Goal: Task Accomplishment & Management: Complete application form

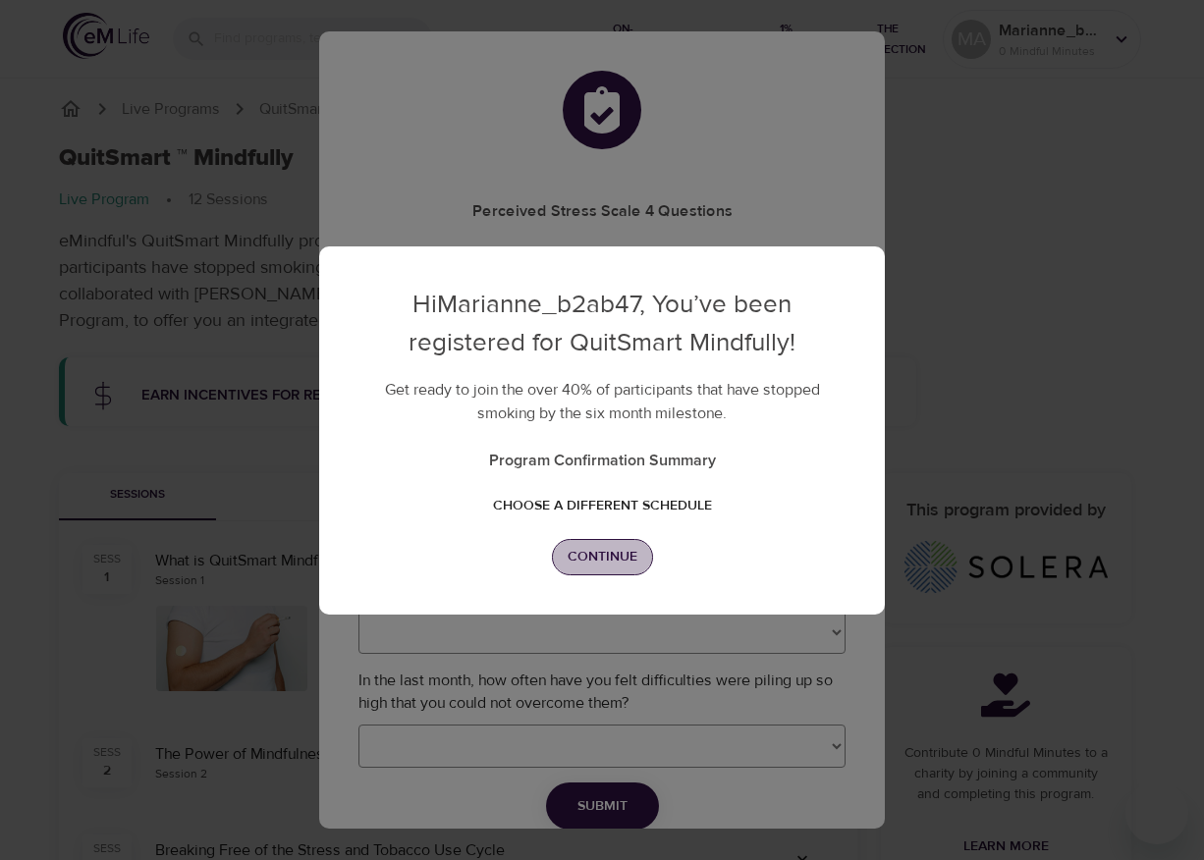
click at [589, 549] on span "Continue" at bounding box center [603, 557] width 70 height 25
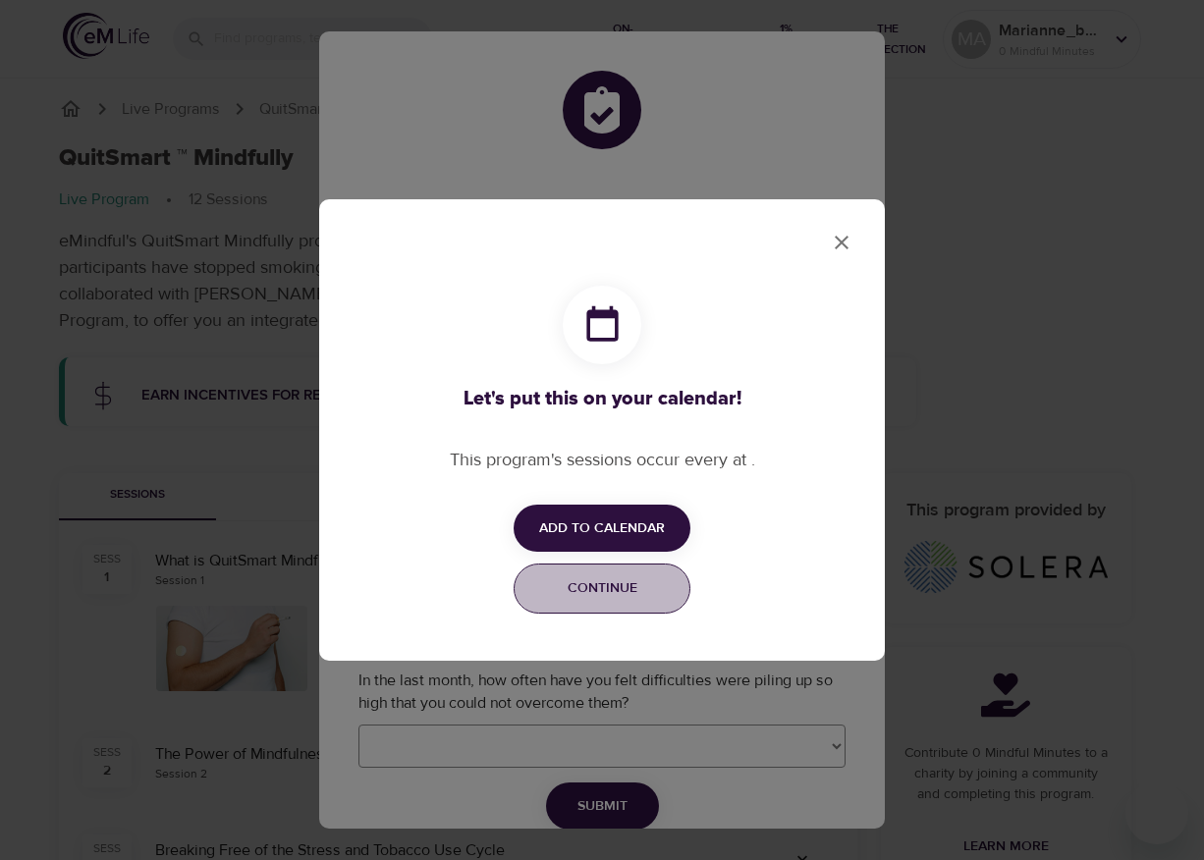
click at [613, 602] on button "Continue" at bounding box center [602, 589] width 177 height 50
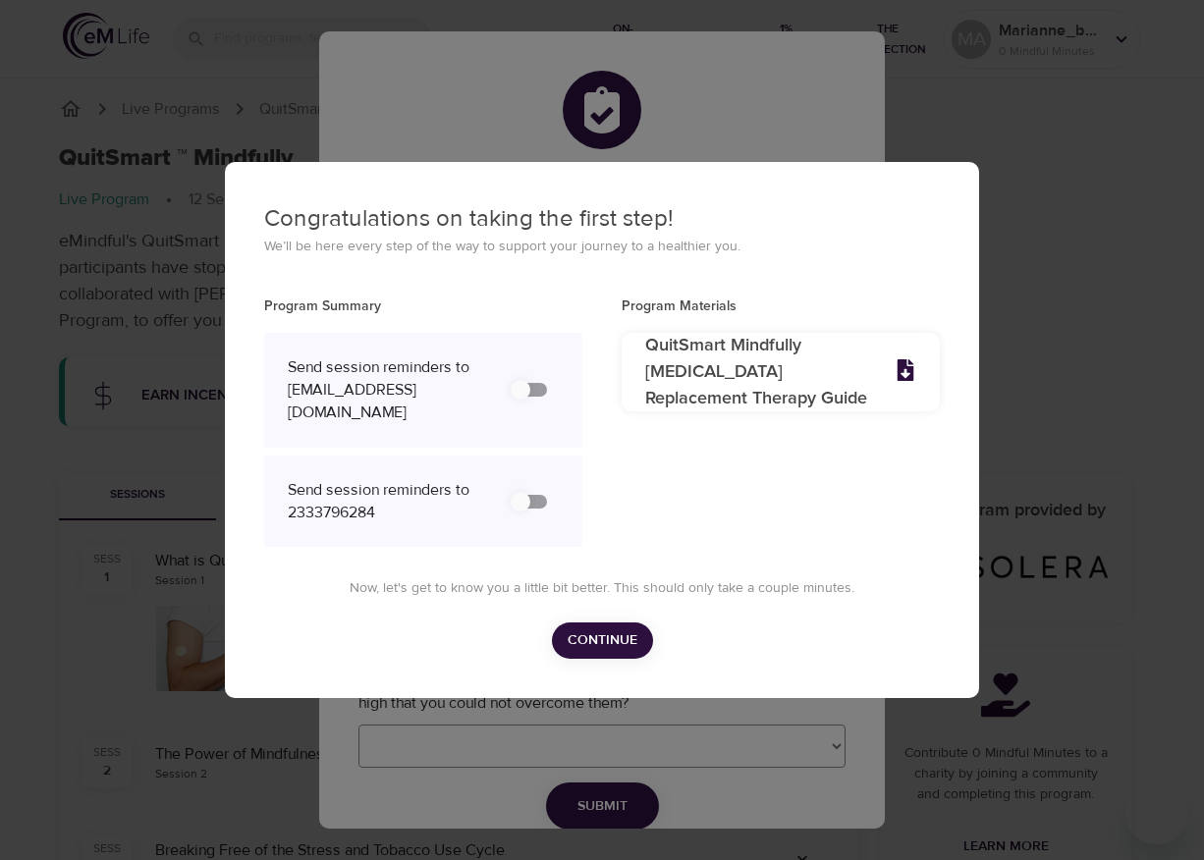
click at [601, 647] on span "Continue" at bounding box center [603, 641] width 70 height 25
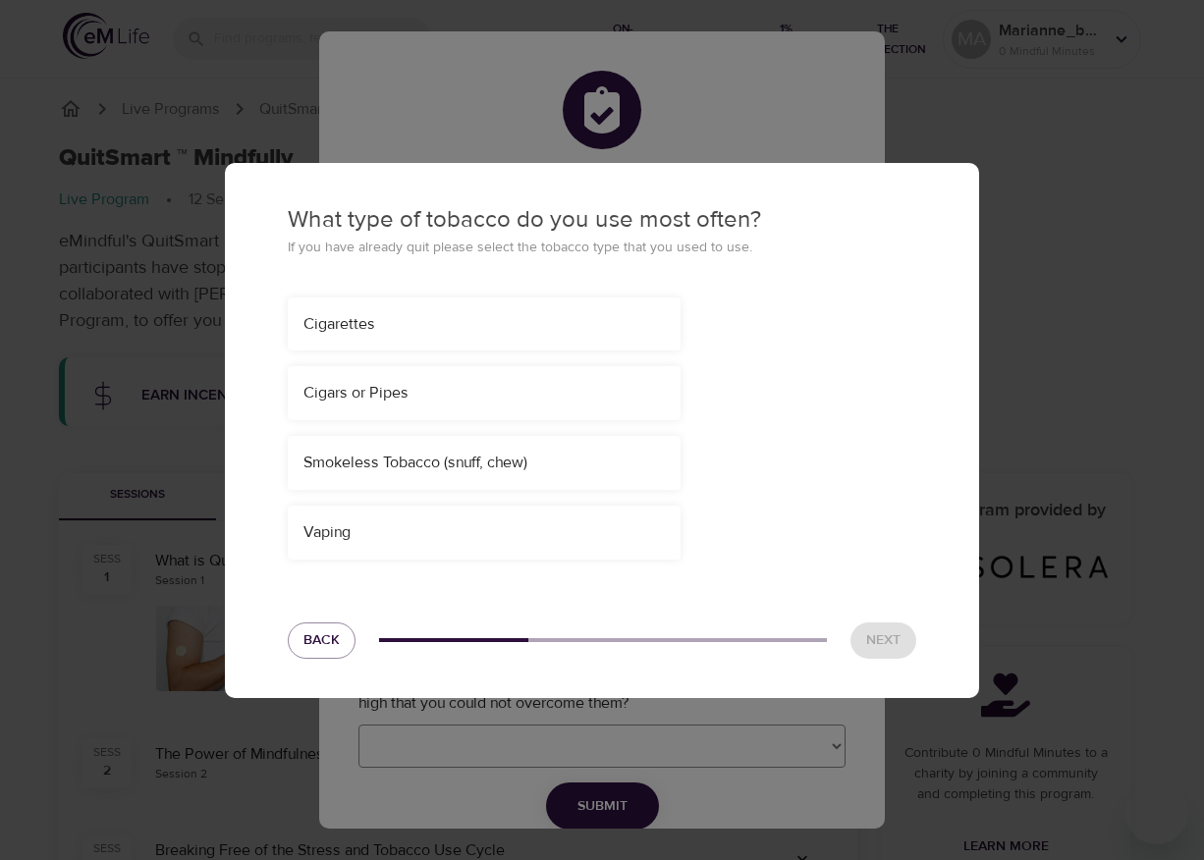
click at [438, 321] on div "Cigarettes" at bounding box center [483, 324] width 361 height 23
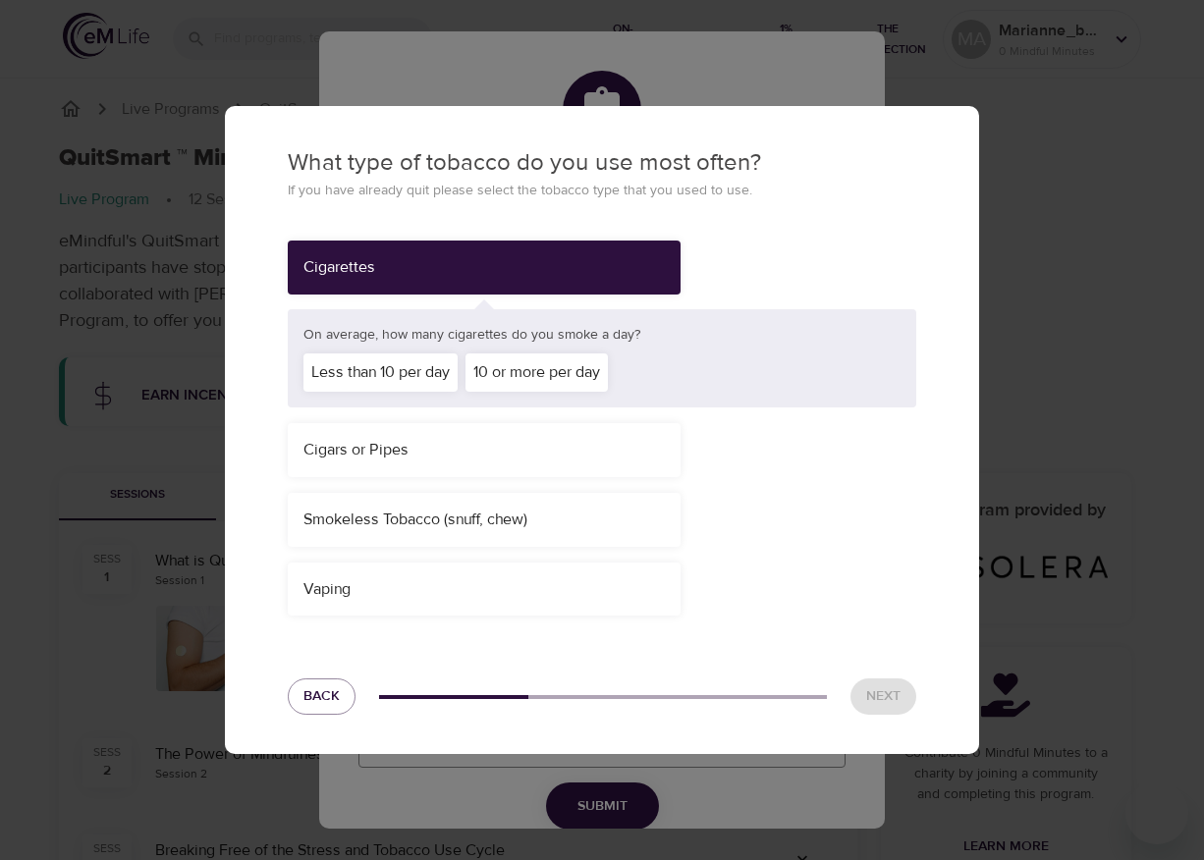
click at [363, 374] on div "Less than 10 per day" at bounding box center [380, 373] width 154 height 38
click at [883, 699] on span "Next" at bounding box center [883, 696] width 34 height 25
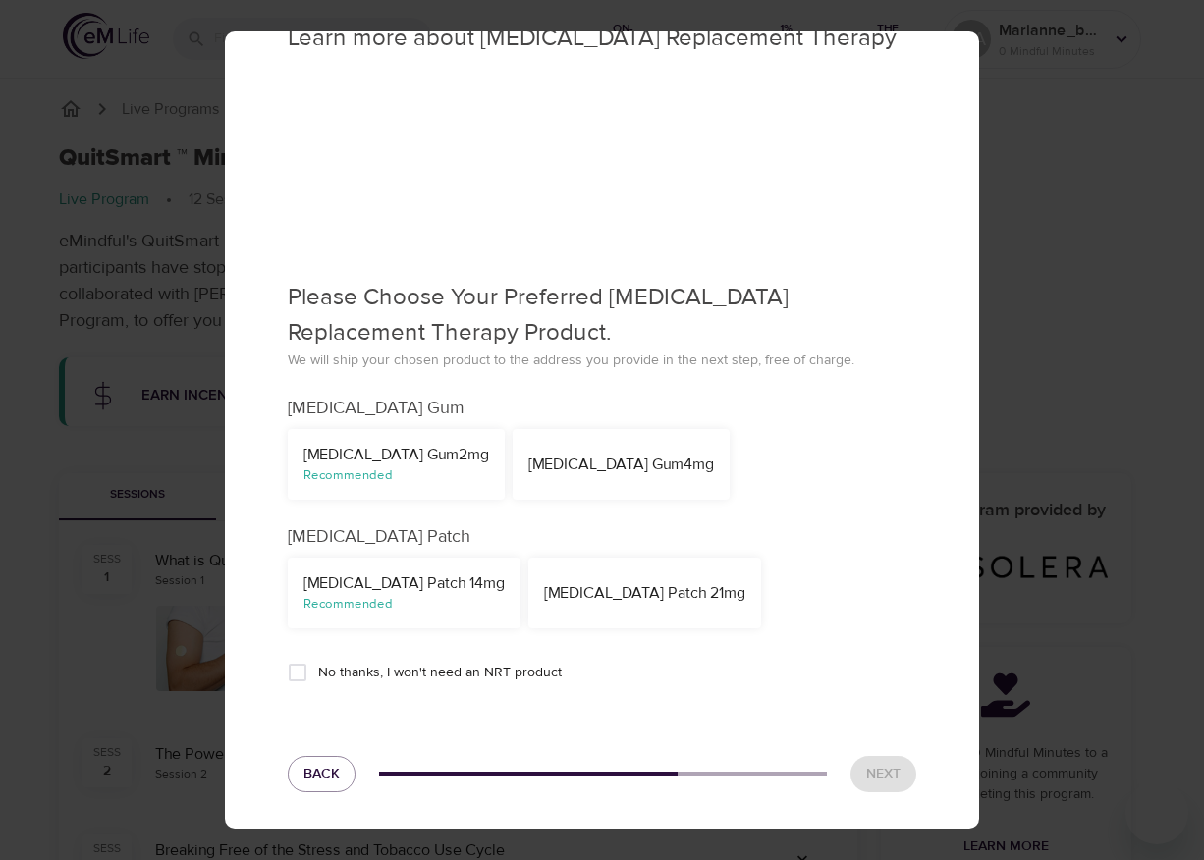
scroll to position [52, 0]
click at [567, 475] on div "Nicotine Gum 4mg" at bounding box center [621, 462] width 217 height 71
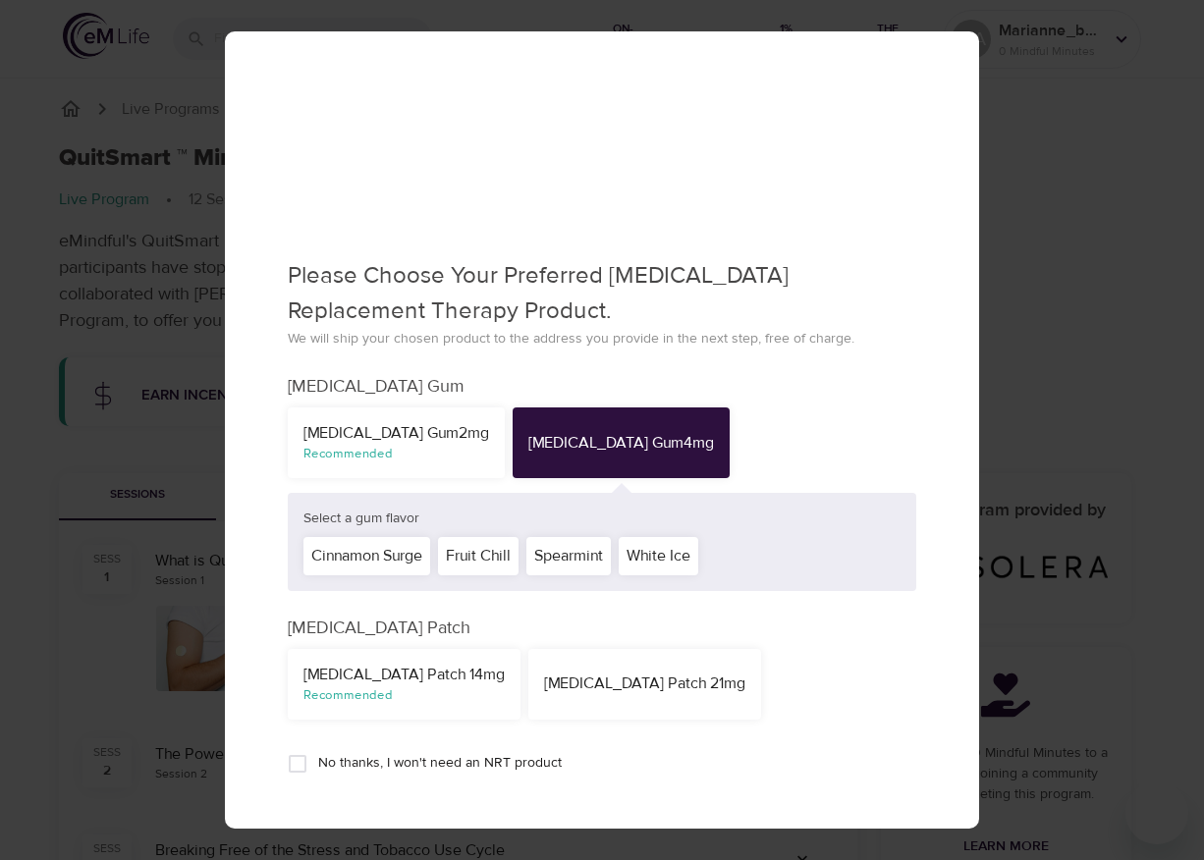
scroll to position [81, 0]
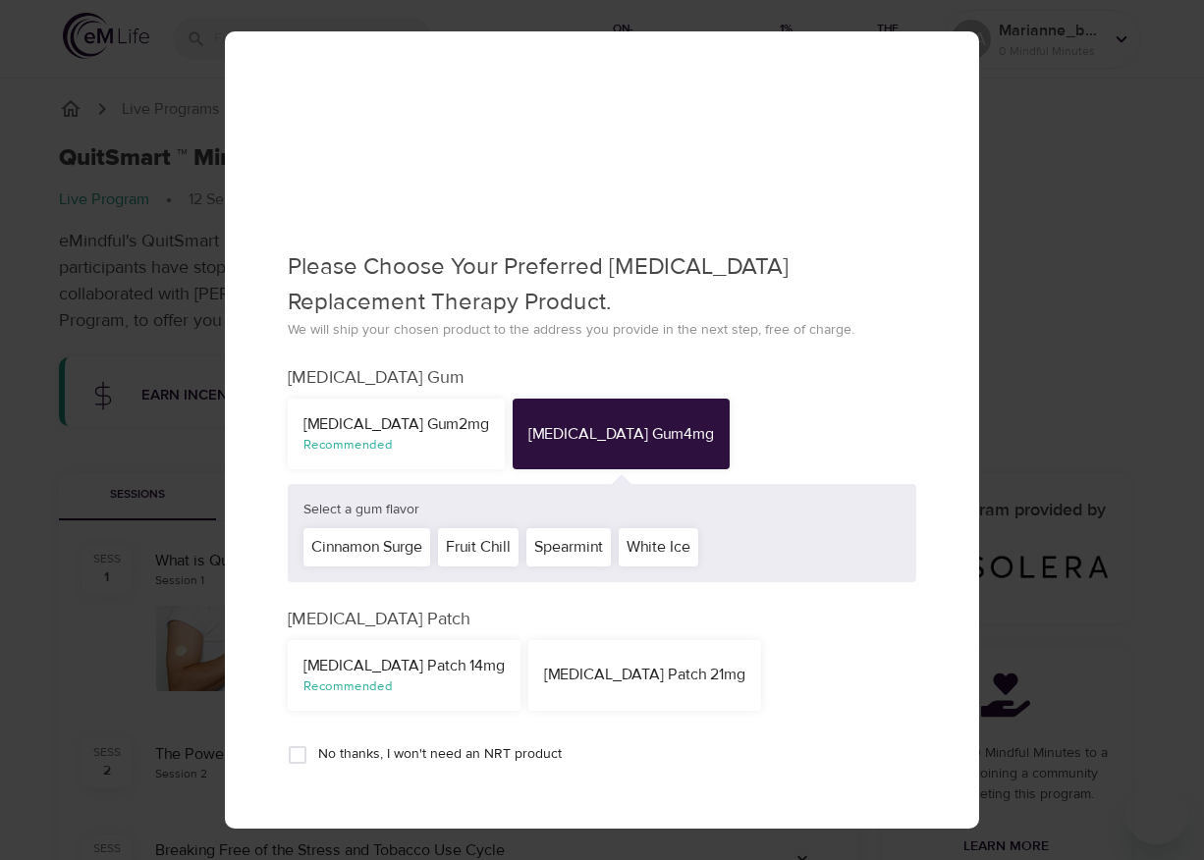
click at [669, 553] on div "White Ice" at bounding box center [659, 547] width 80 height 38
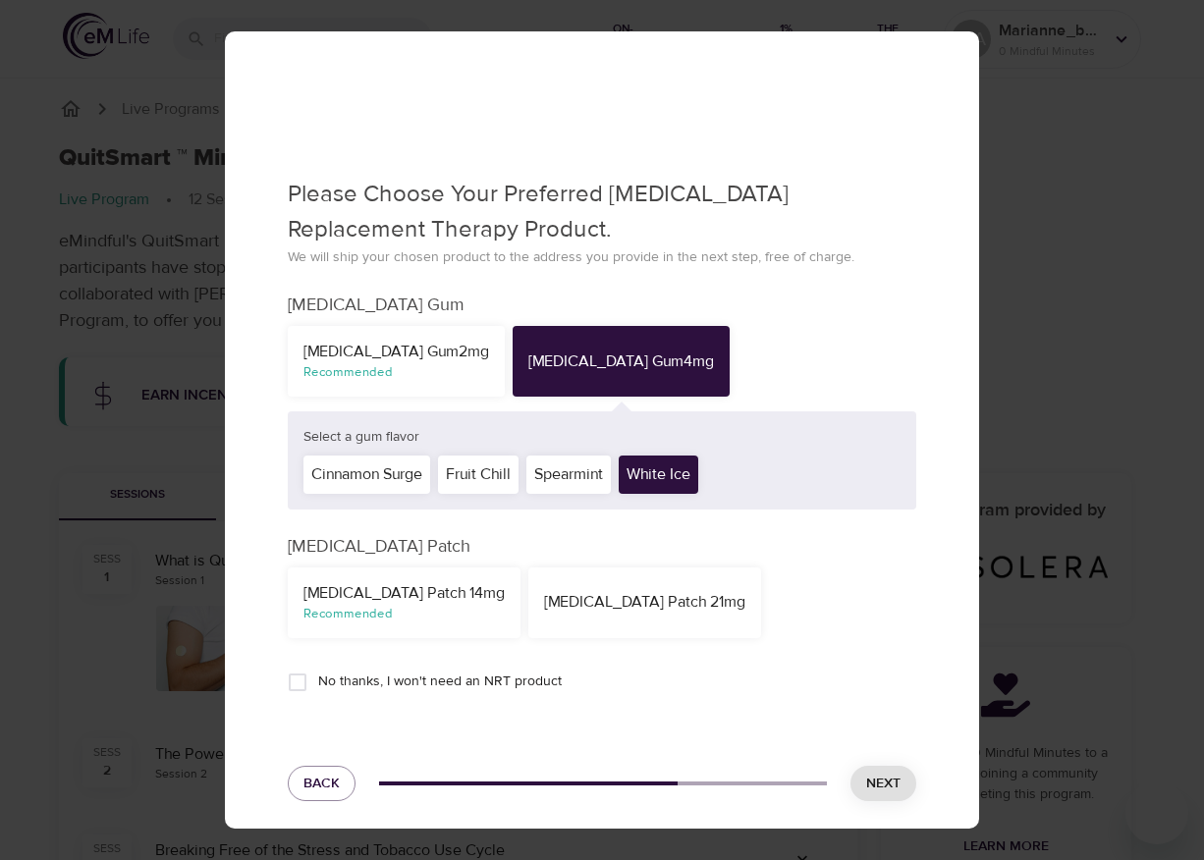
scroll to position [165, 0]
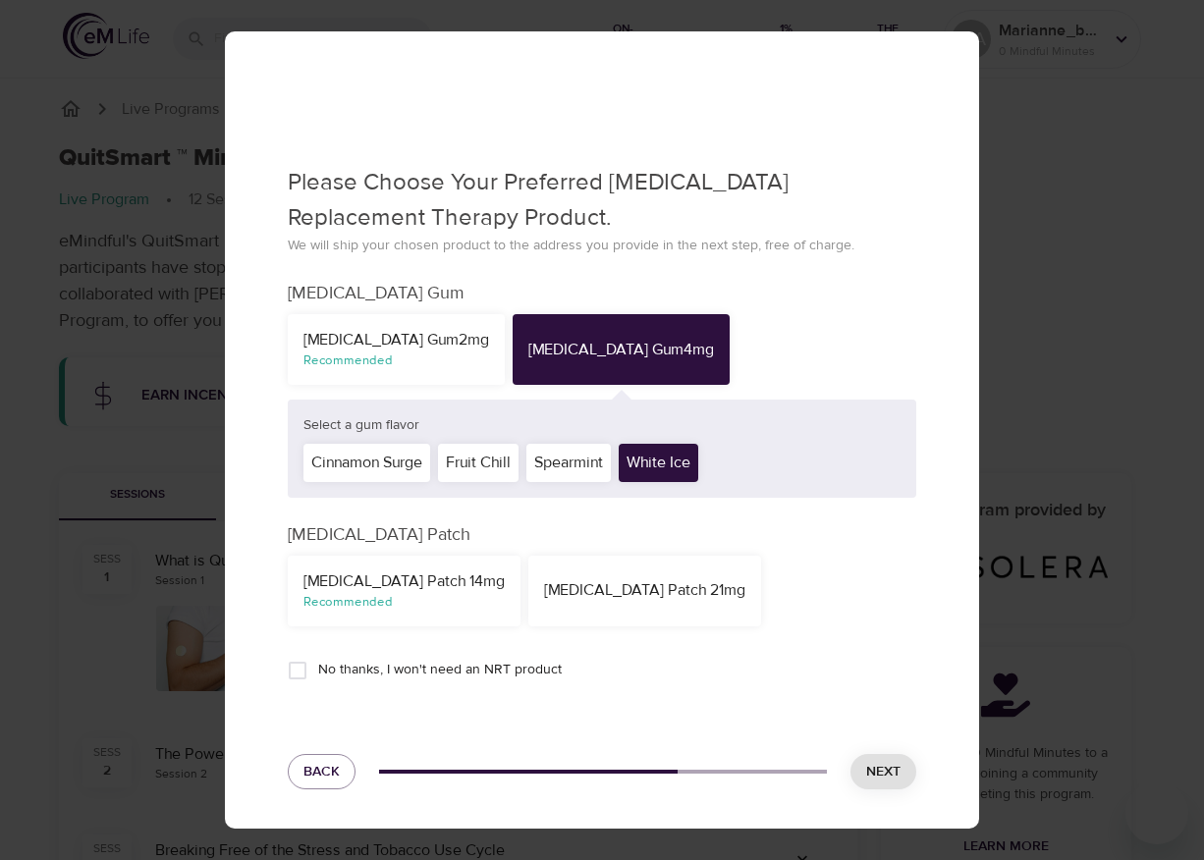
click at [873, 776] on span "Next" at bounding box center [883, 772] width 34 height 25
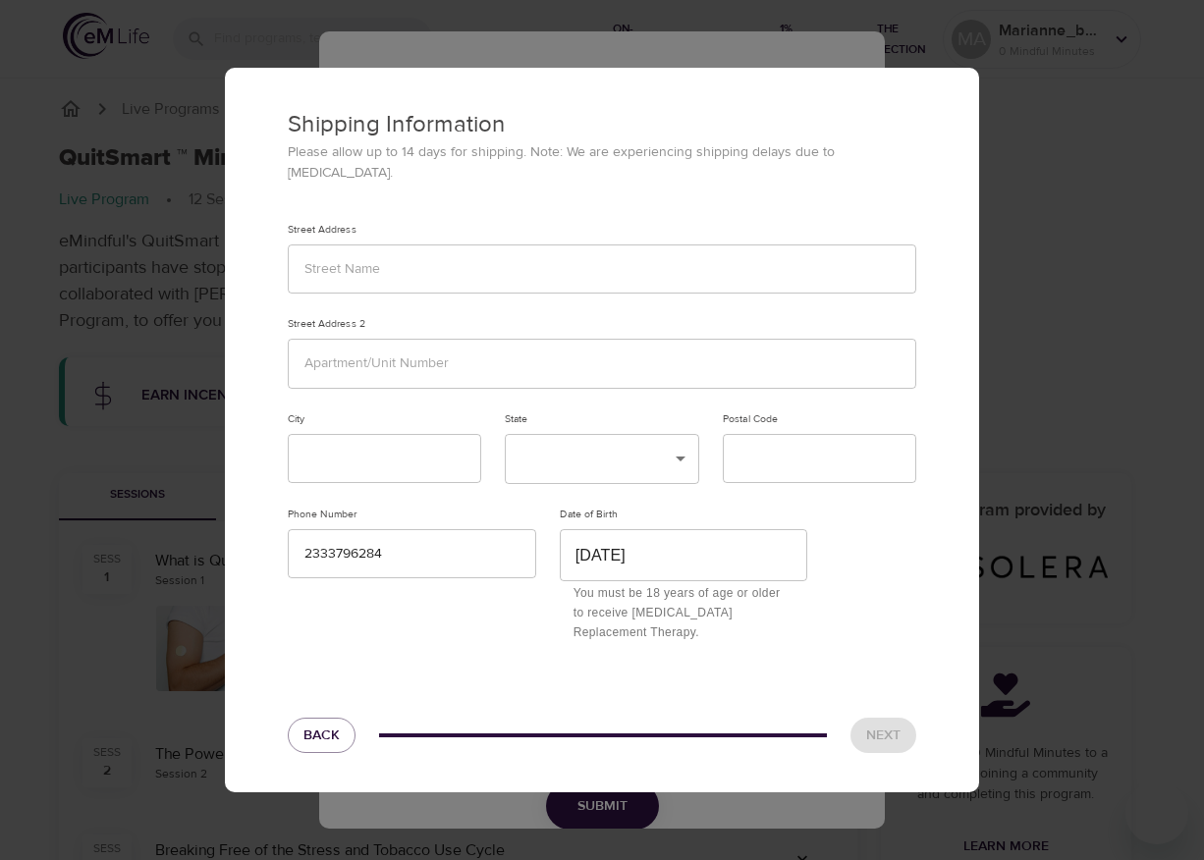
scroll to position [0, 0]
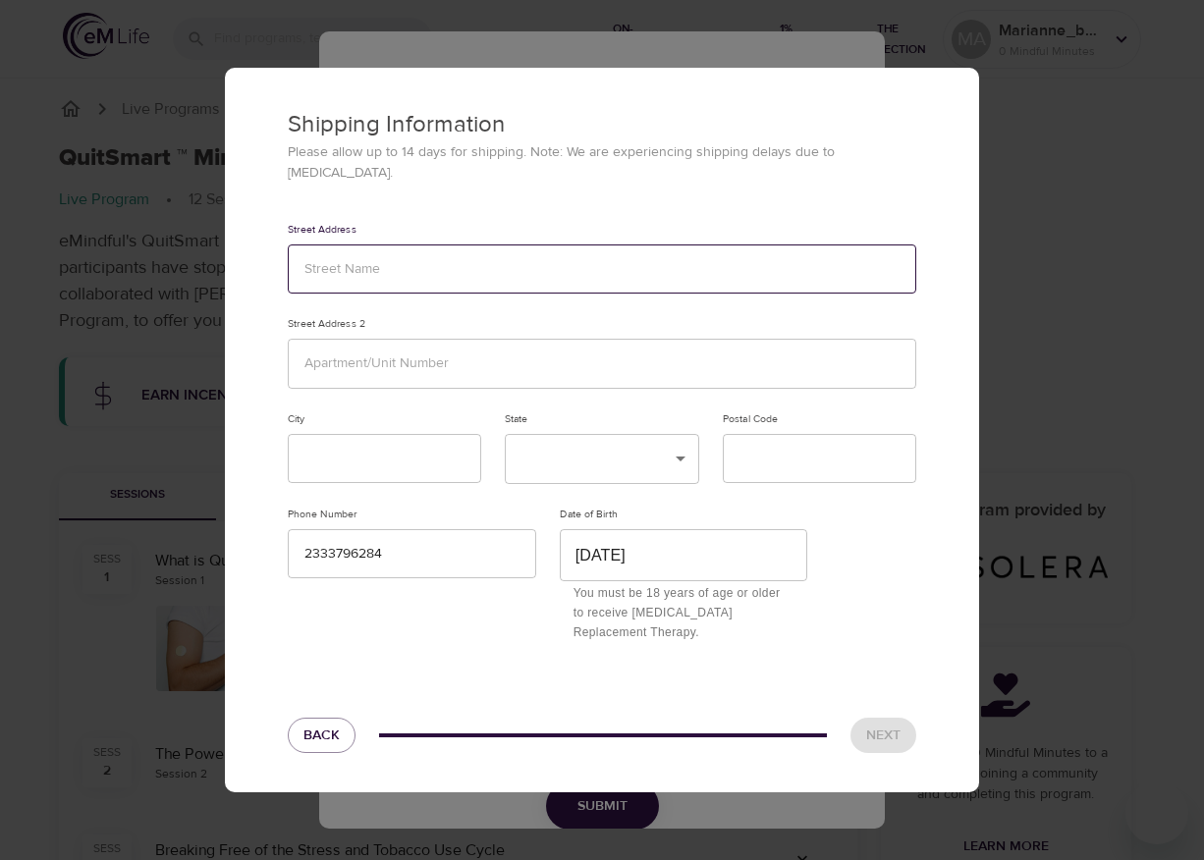
click at [472, 263] on input "text" at bounding box center [602, 270] width 629 height 50
type input "eqewqwe"
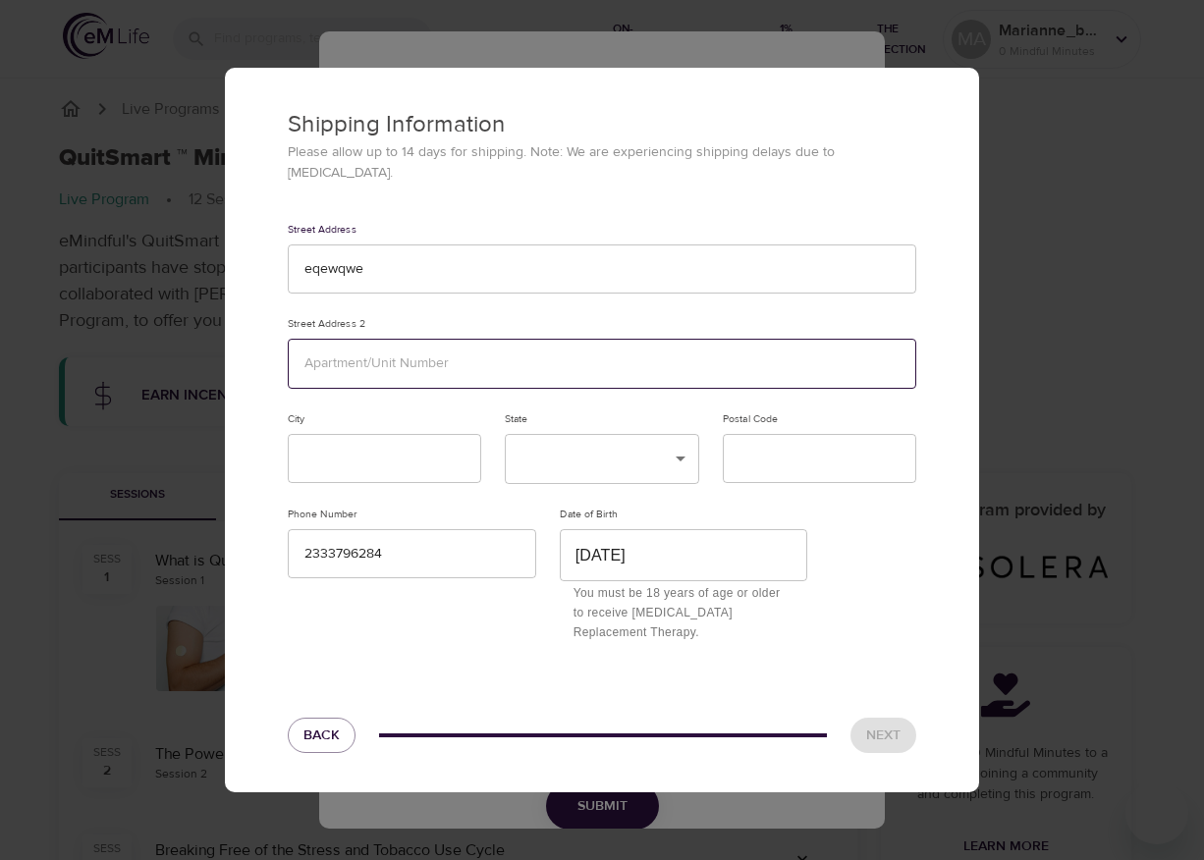
click at [369, 375] on input "text" at bounding box center [602, 364] width 629 height 50
type input "qwewq"
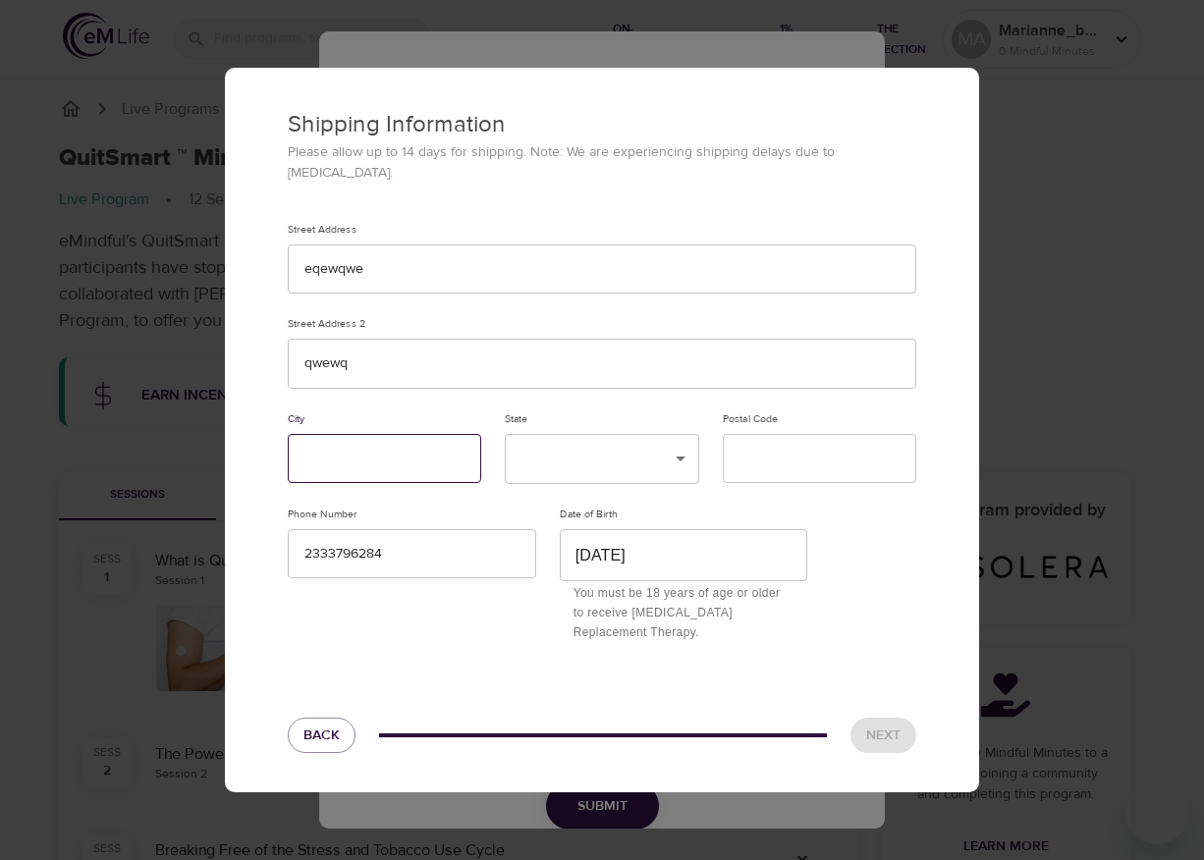
click at [368, 437] on input "text" at bounding box center [384, 459] width 193 height 50
type input "qwe"
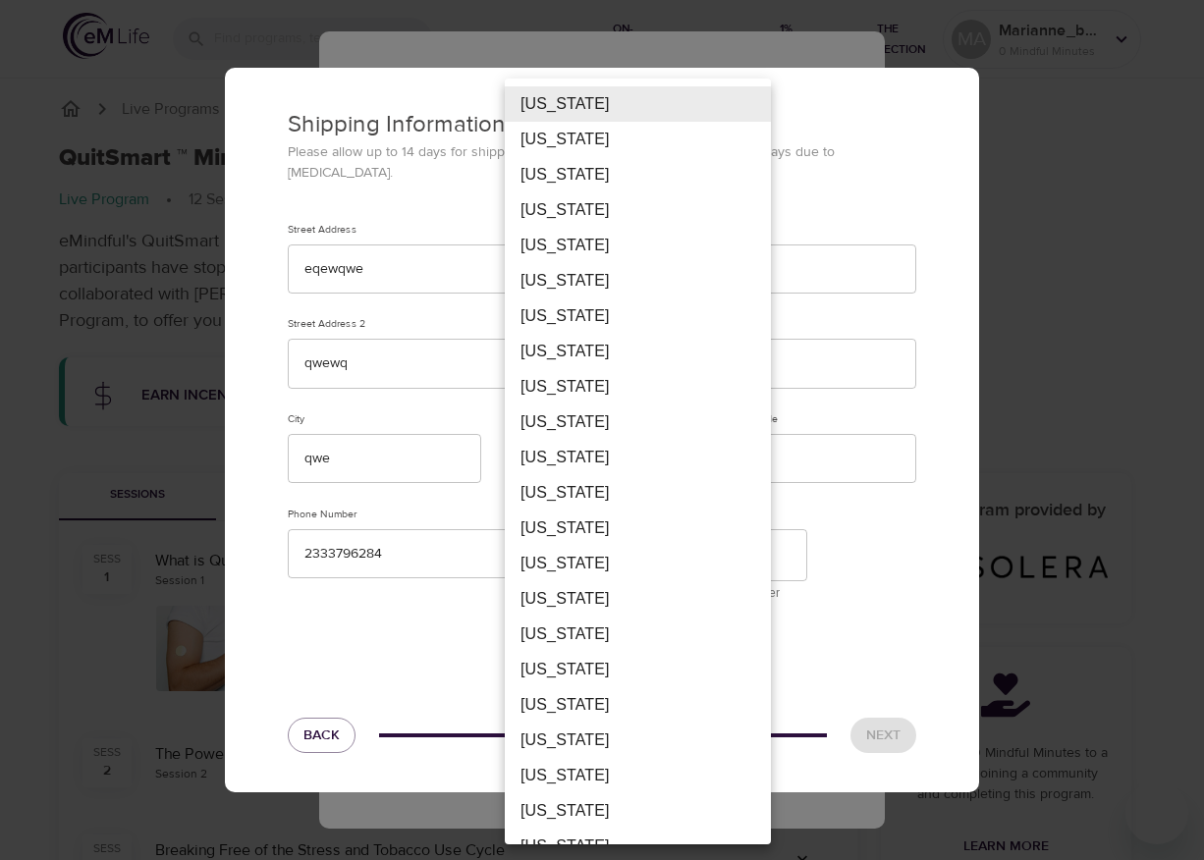
click at [621, 490] on li "Florida" at bounding box center [638, 492] width 266 height 35
type input "FL"
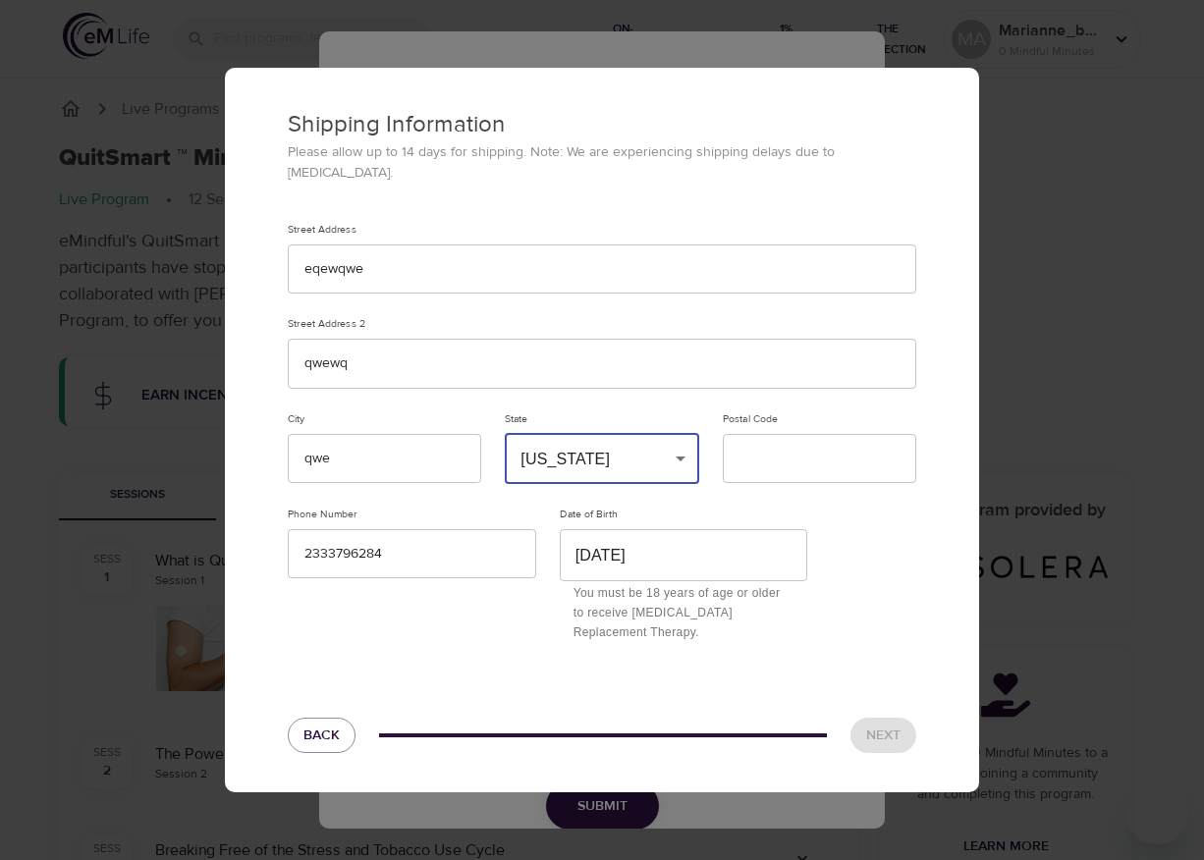
click at [812, 450] on div "Alabama Alaska American Samoa Arizona Arkansas California Colorado Connecticut …" at bounding box center [602, 430] width 1204 height 860
click at [812, 450] on input "text" at bounding box center [819, 459] width 193 height 50
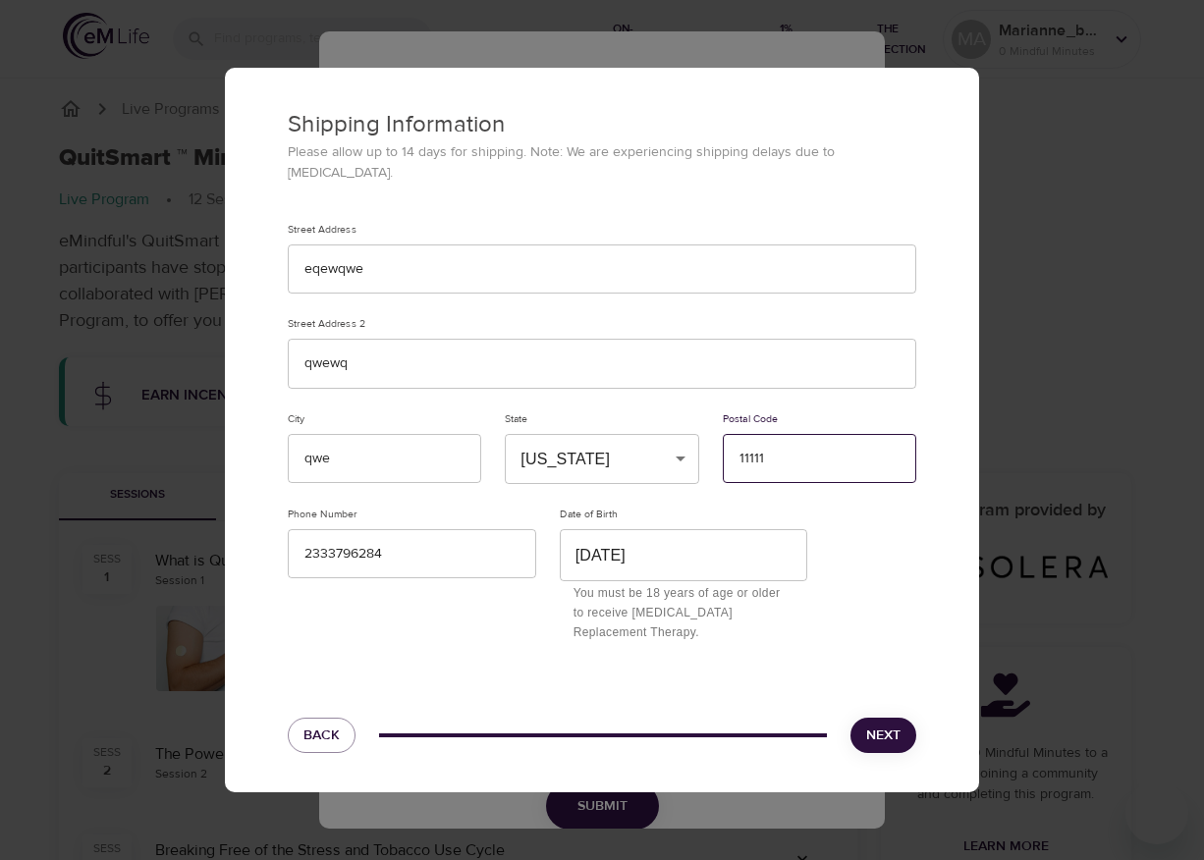
type input "11111"
click at [883, 727] on span "Next" at bounding box center [883, 736] width 34 height 25
click at [884, 725] on span "Next" at bounding box center [883, 736] width 34 height 25
click at [1033, 235] on div "Shipping Information Please allow up to 14 days for shipping. Note: We are expe…" at bounding box center [602, 430] width 1204 height 860
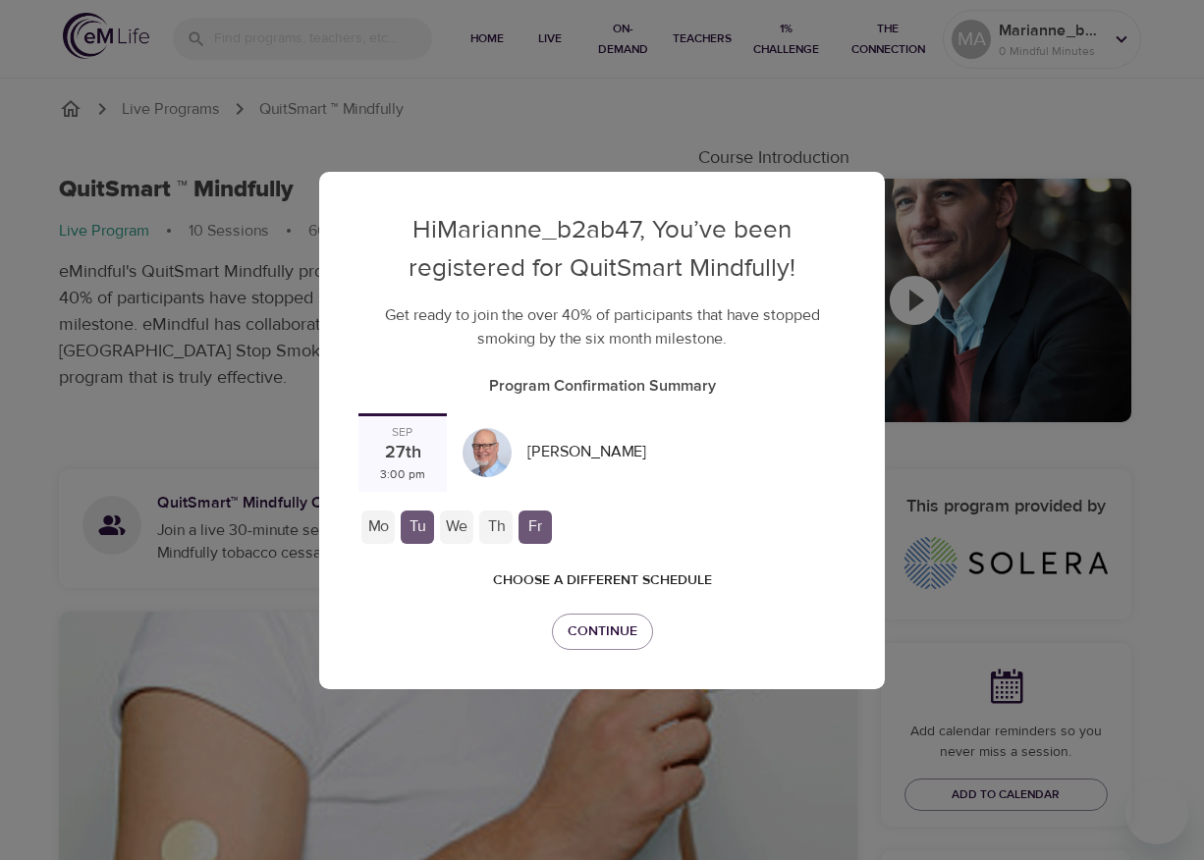
checkbox input "true"
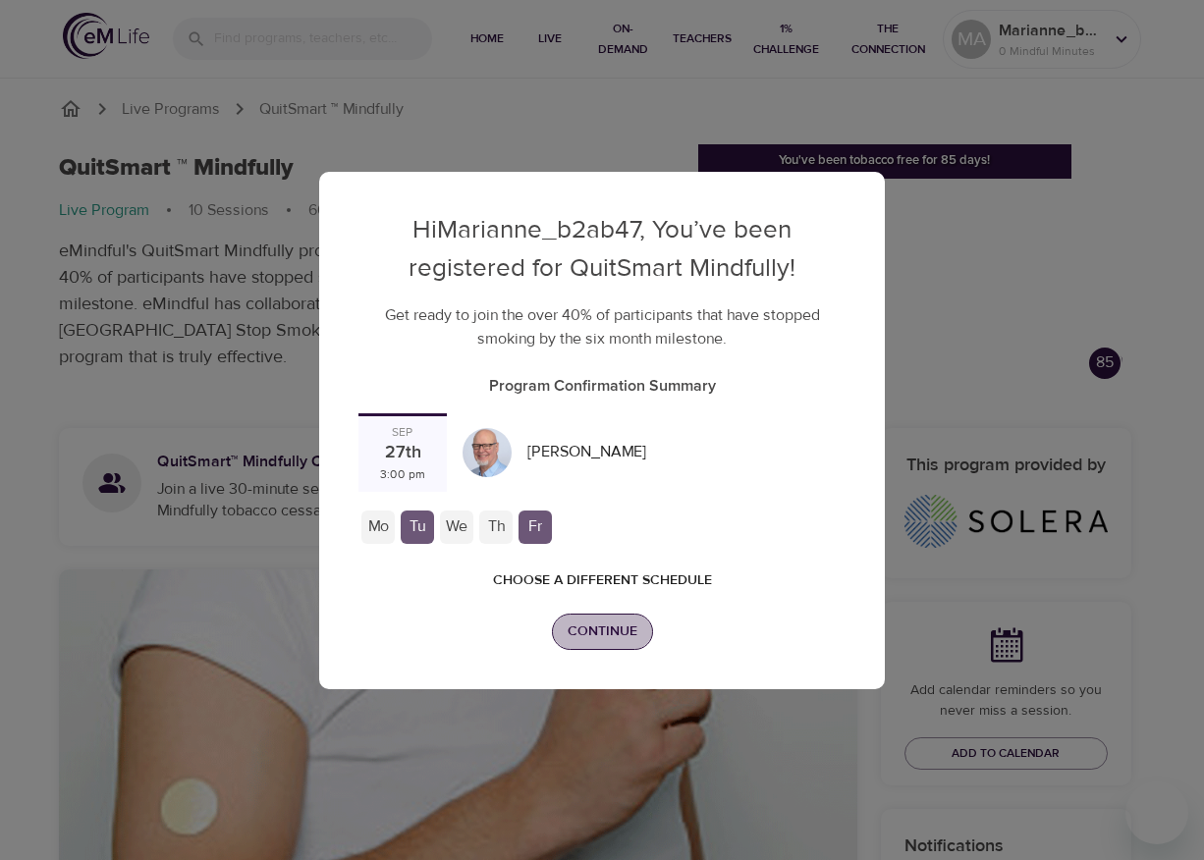
click at [609, 620] on span "Continue" at bounding box center [603, 632] width 70 height 25
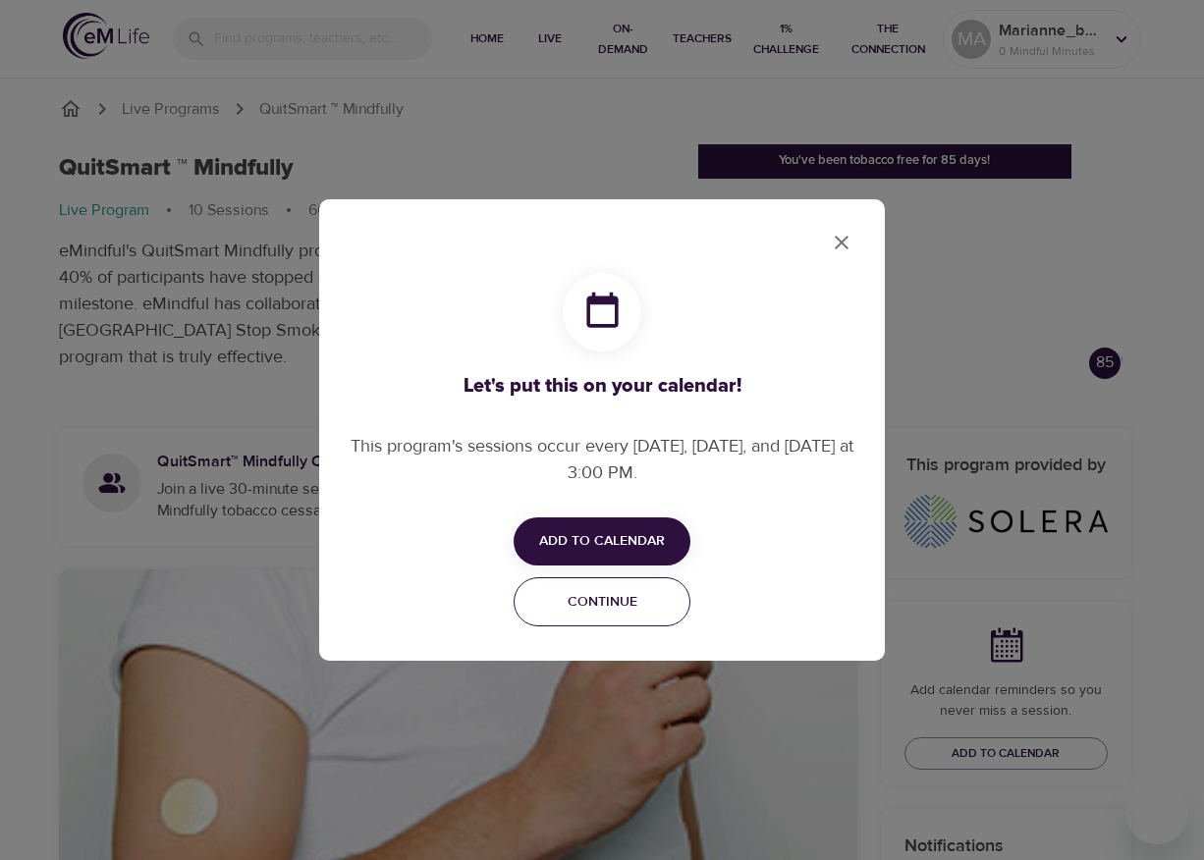
click at [603, 593] on span "Continue" at bounding box center [601, 602] width 151 height 25
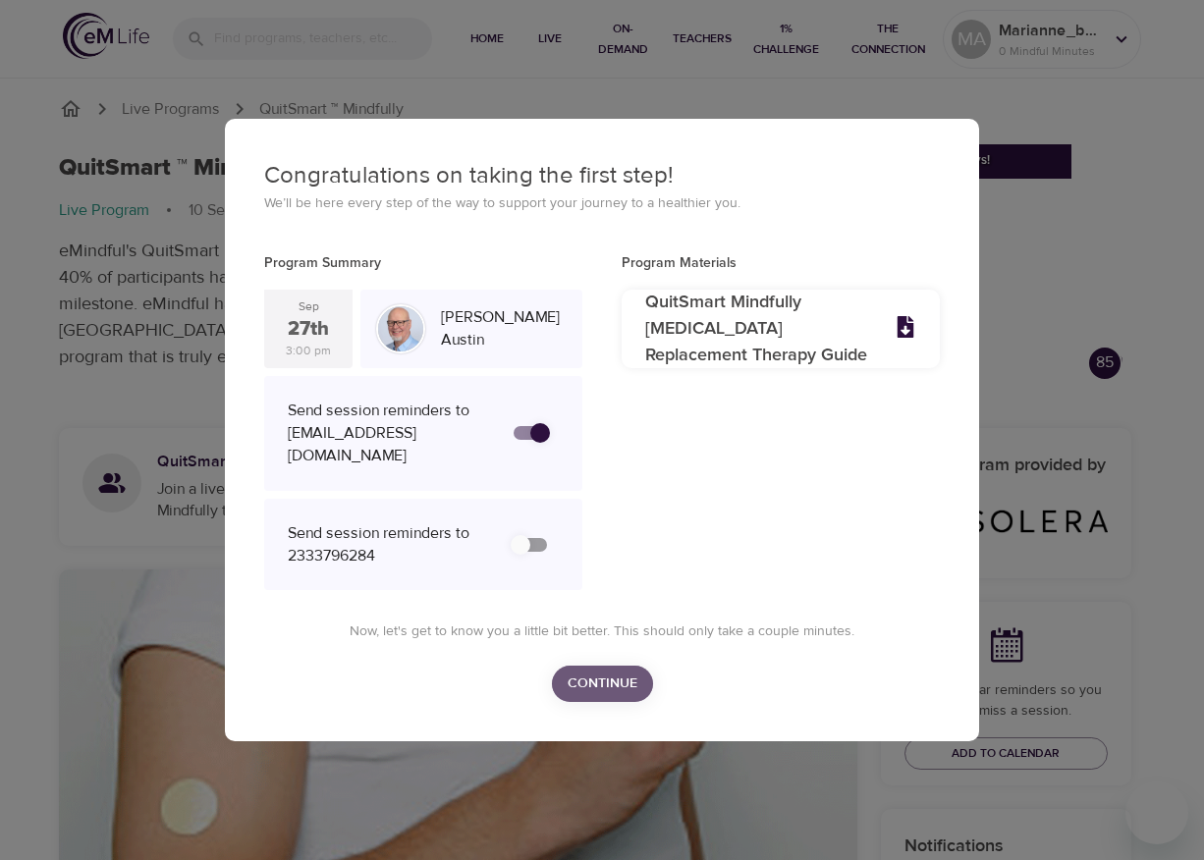
click at [618, 684] on span "Continue" at bounding box center [603, 684] width 70 height 25
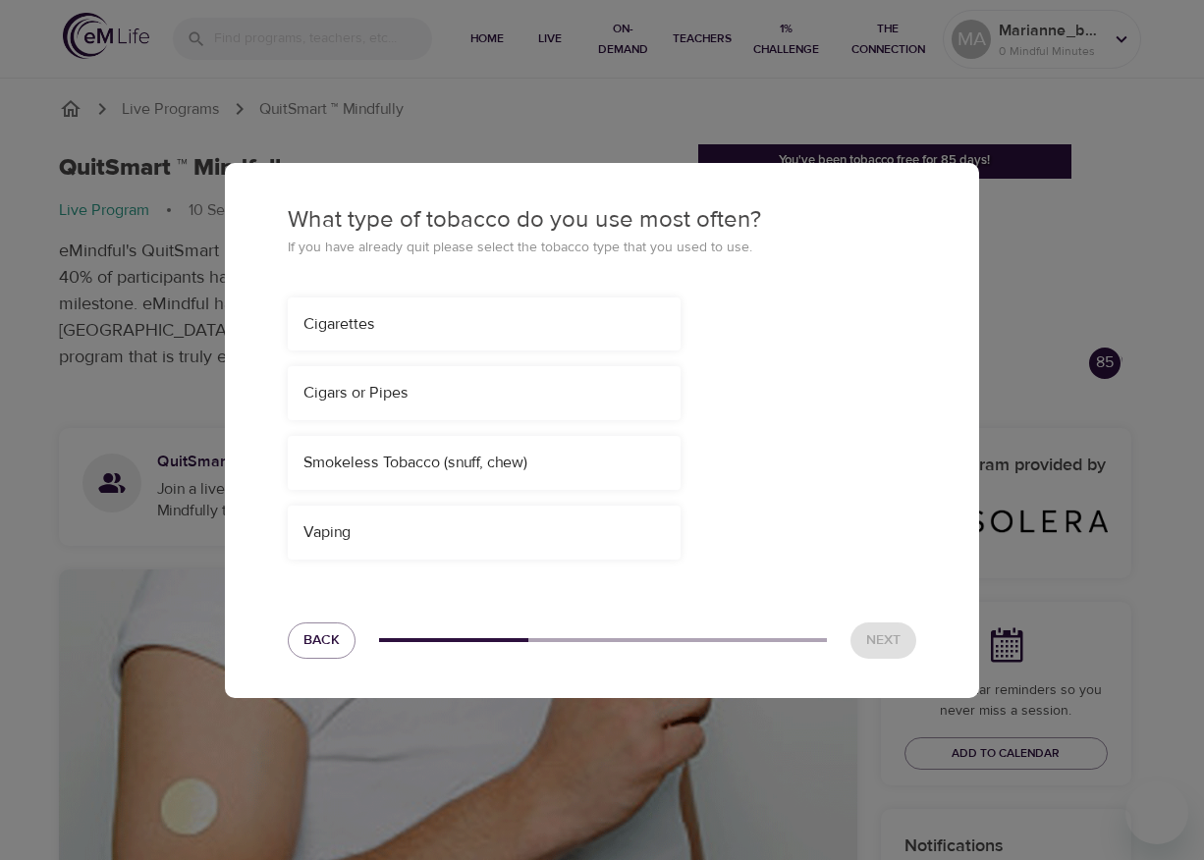
click at [485, 328] on div "Cigarettes" at bounding box center [483, 324] width 361 height 23
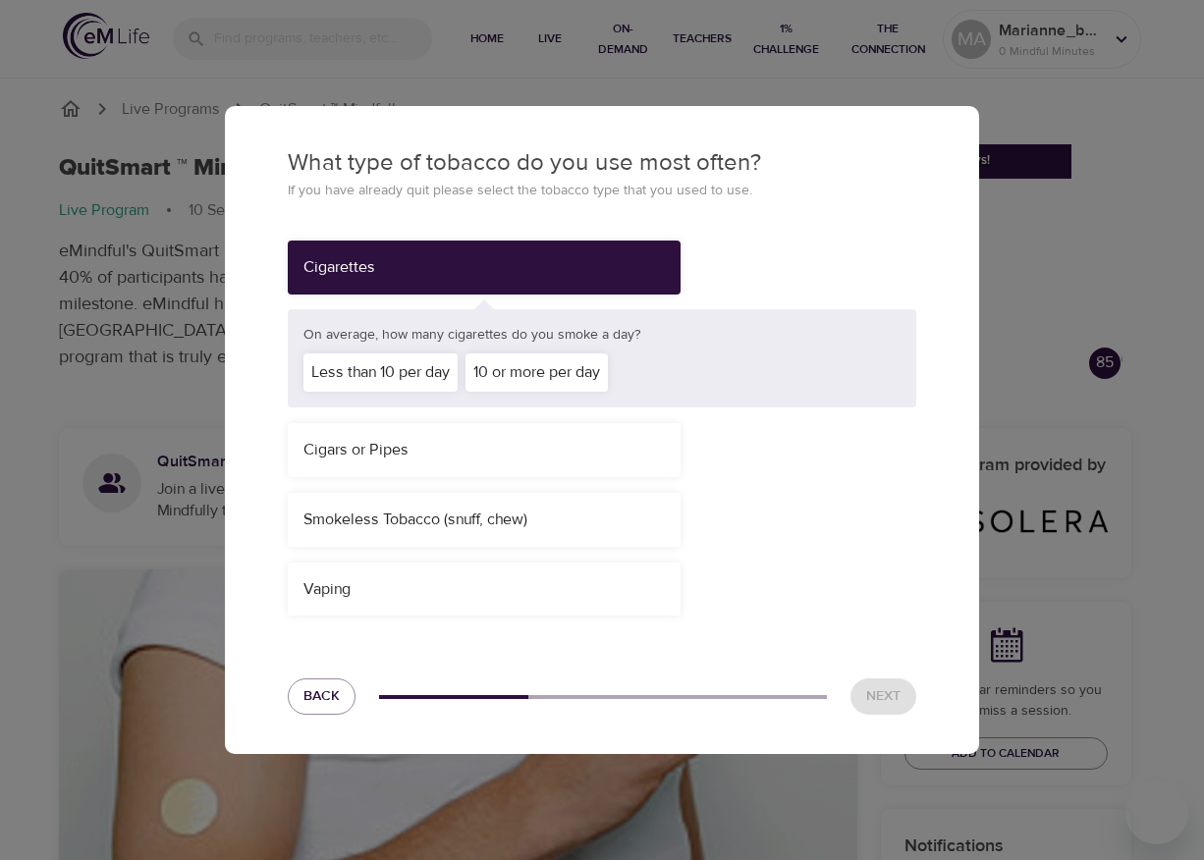
click at [539, 368] on div "10 or more per day" at bounding box center [536, 373] width 142 height 38
click at [897, 699] on span "Next" at bounding box center [883, 696] width 34 height 25
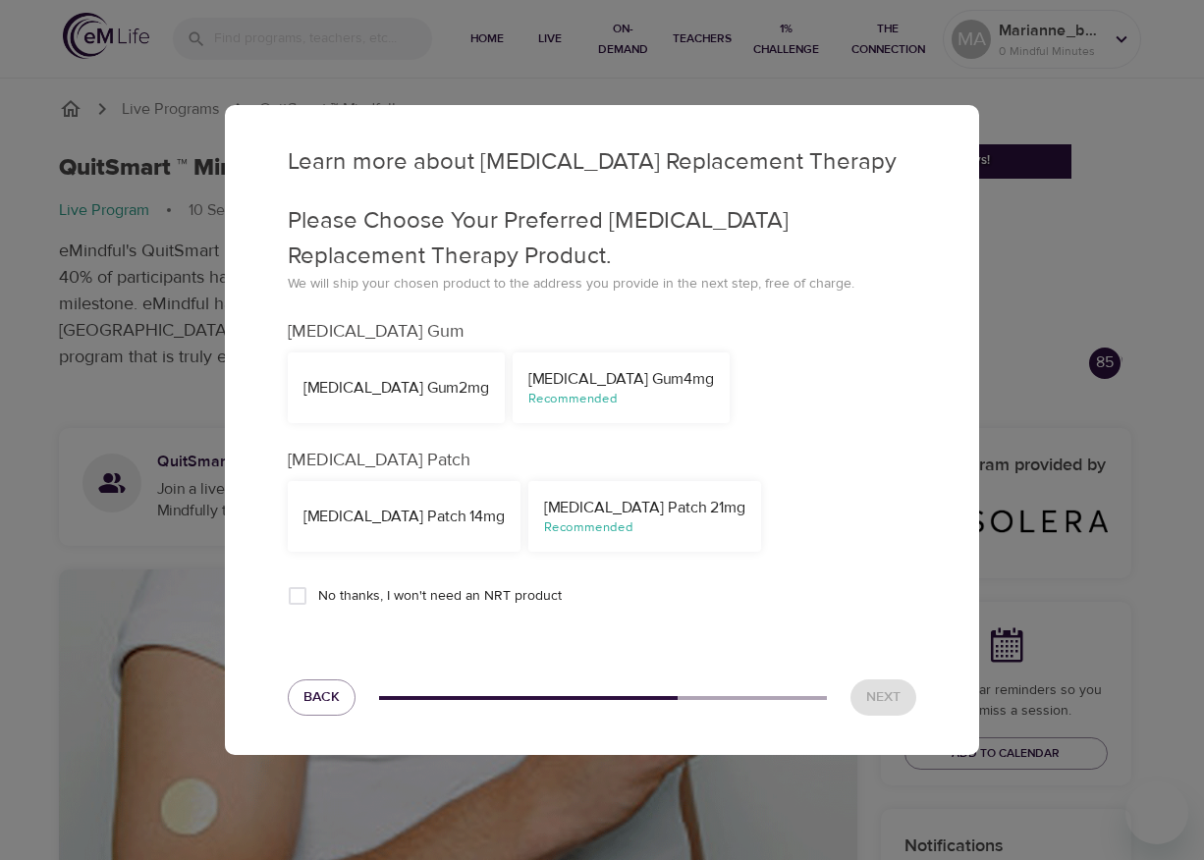
click at [552, 402] on div "Recommended" at bounding box center [621, 399] width 186 height 19
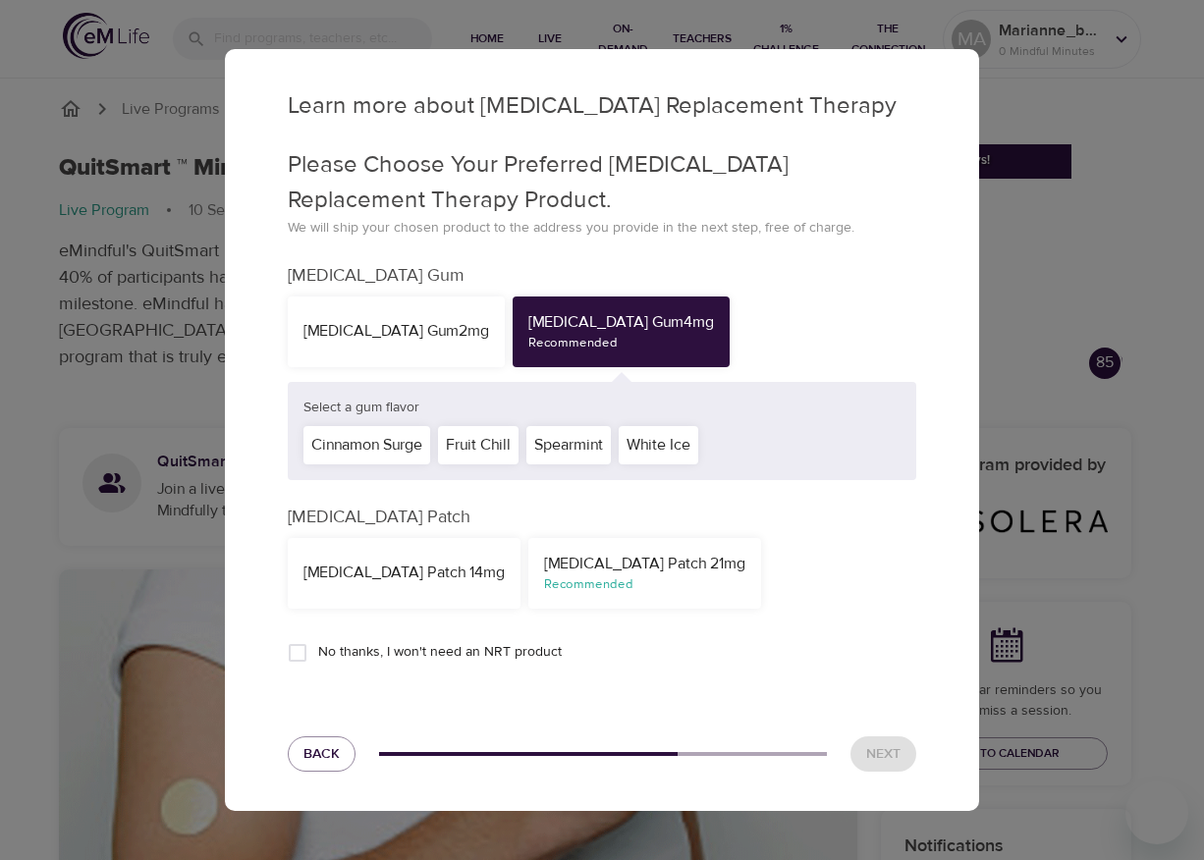
click at [649, 443] on div "White Ice" at bounding box center [659, 445] width 80 height 38
click at [893, 761] on span "Next" at bounding box center [883, 754] width 34 height 25
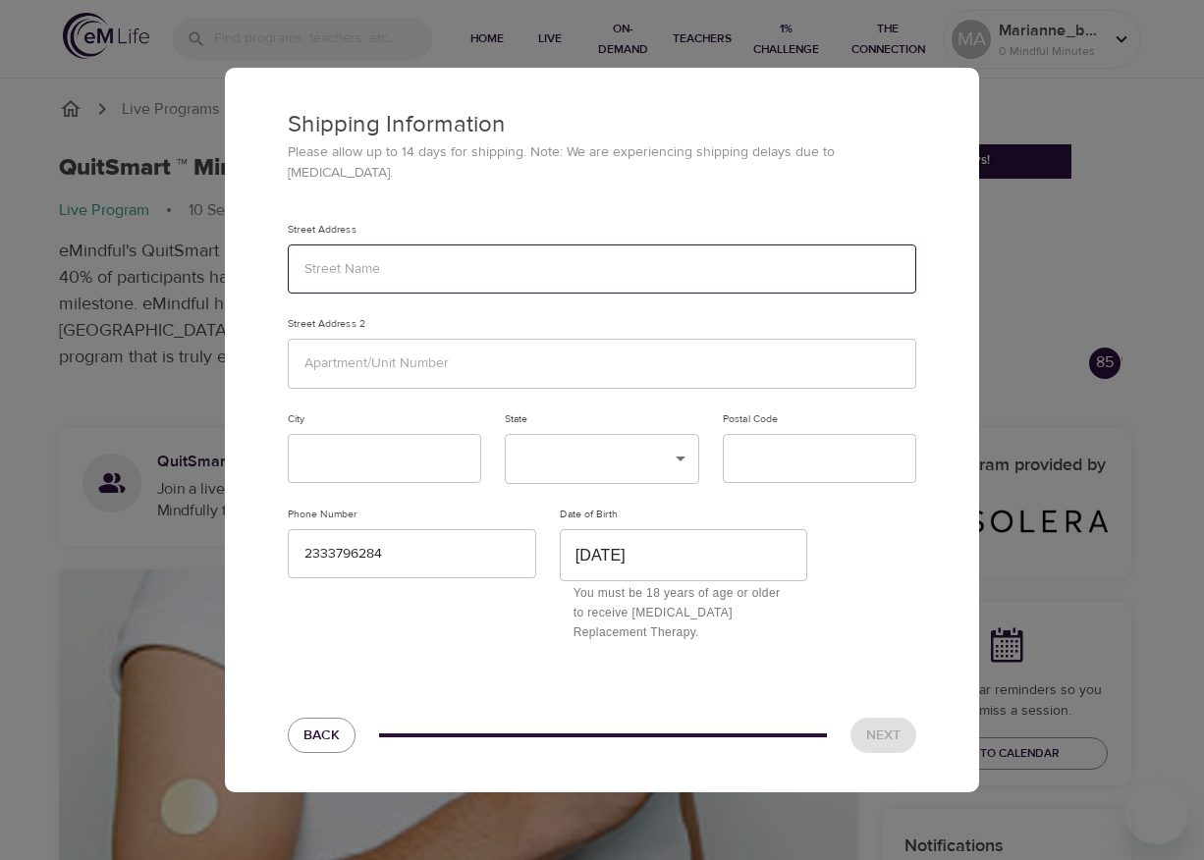
click at [520, 280] on input "text" at bounding box center [602, 270] width 629 height 50
type input "12312"
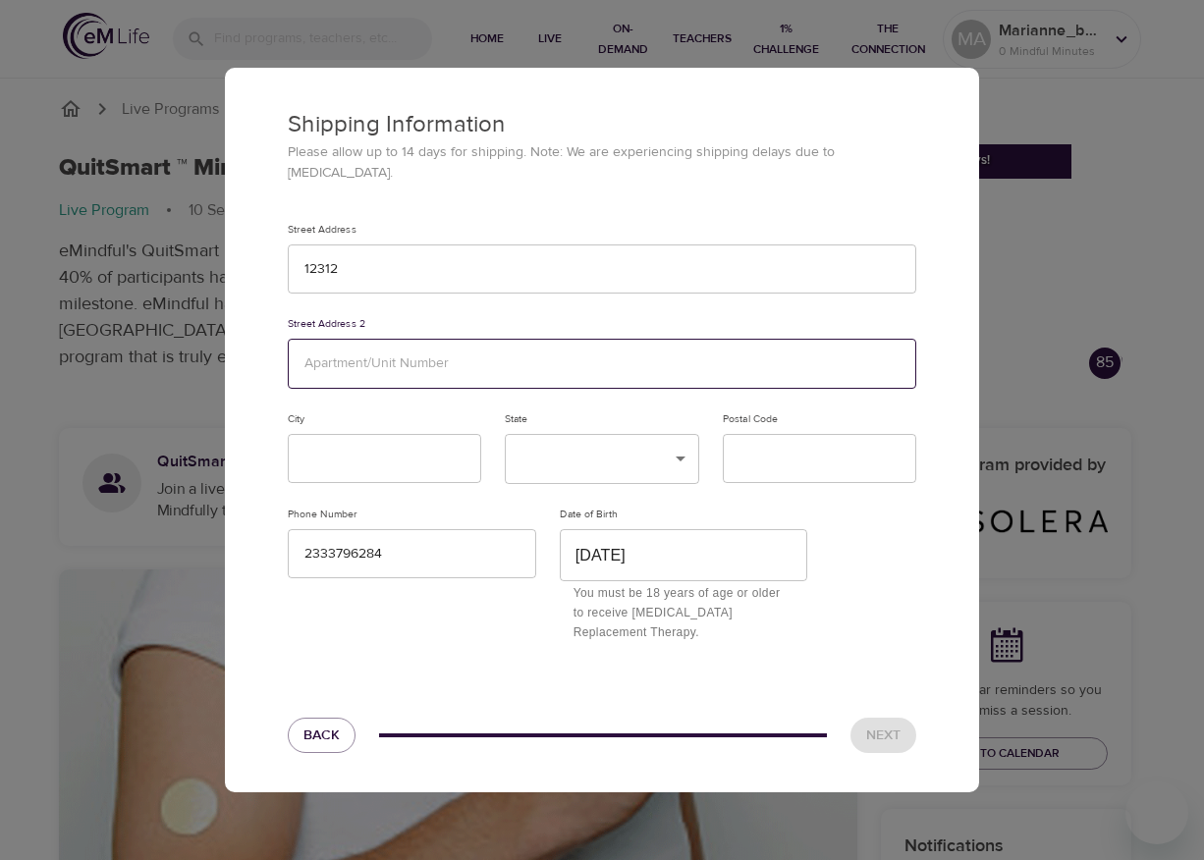
drag, startPoint x: 429, startPoint y: 344, endPoint x: 393, endPoint y: 379, distance: 50.7
click at [429, 344] on input "text" at bounding box center [602, 364] width 629 height 50
type input "1231"
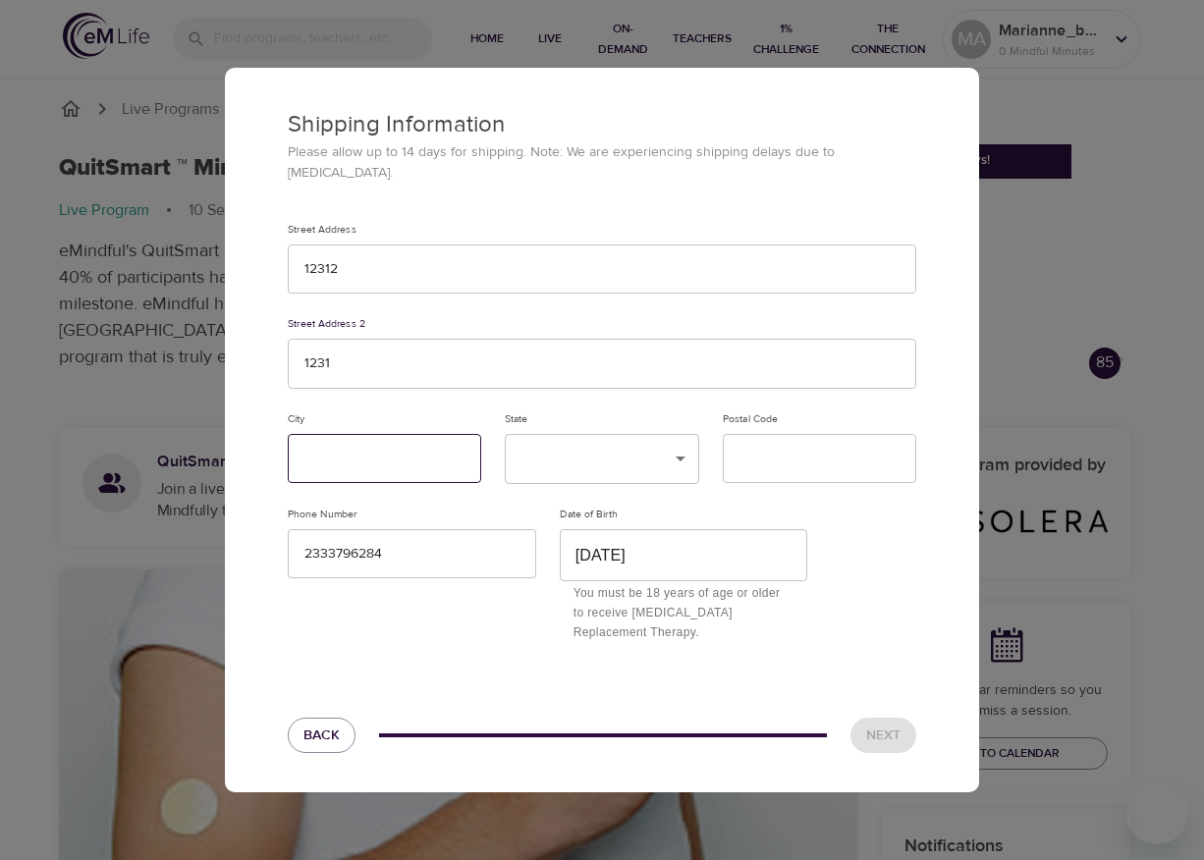
click at [352, 445] on input "text" at bounding box center [384, 459] width 193 height 50
type input "123"
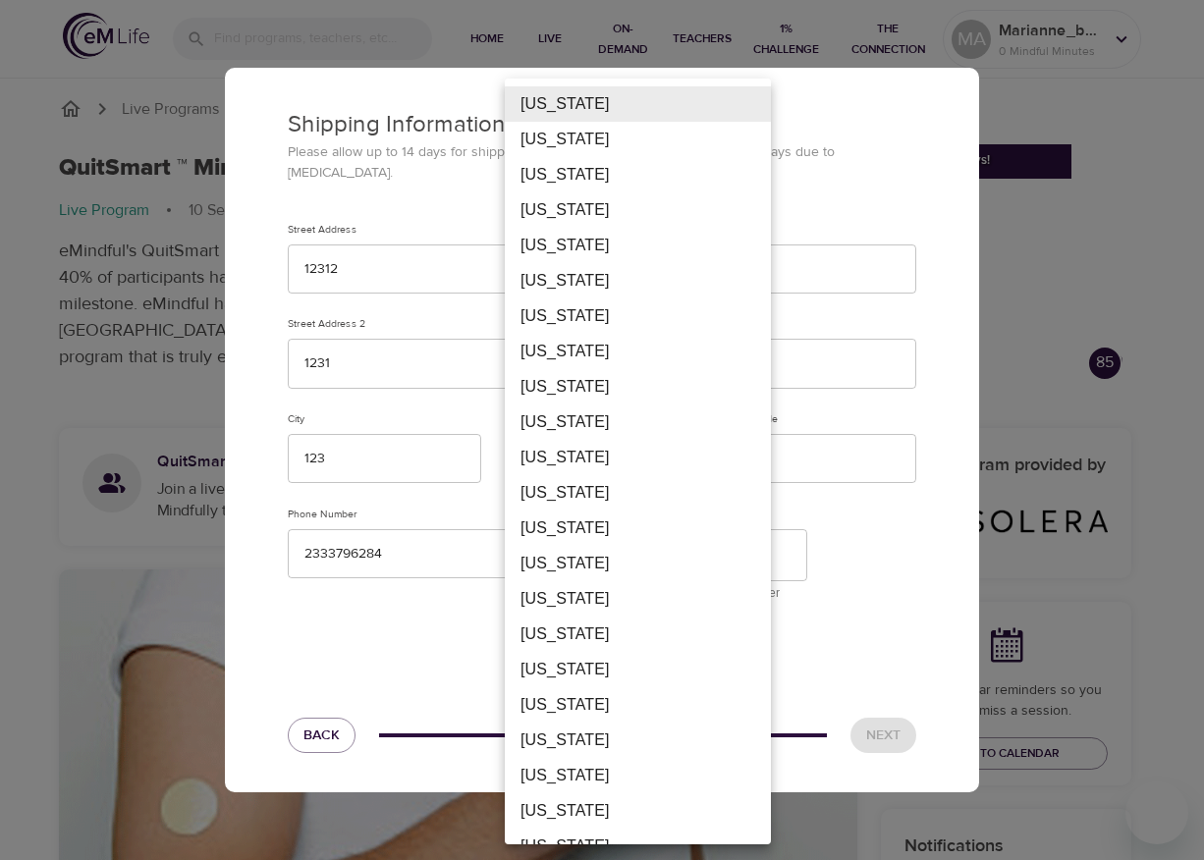
click at [587, 455] on li "Federated States Of Micronesia" at bounding box center [638, 457] width 266 height 35
type input "FM"
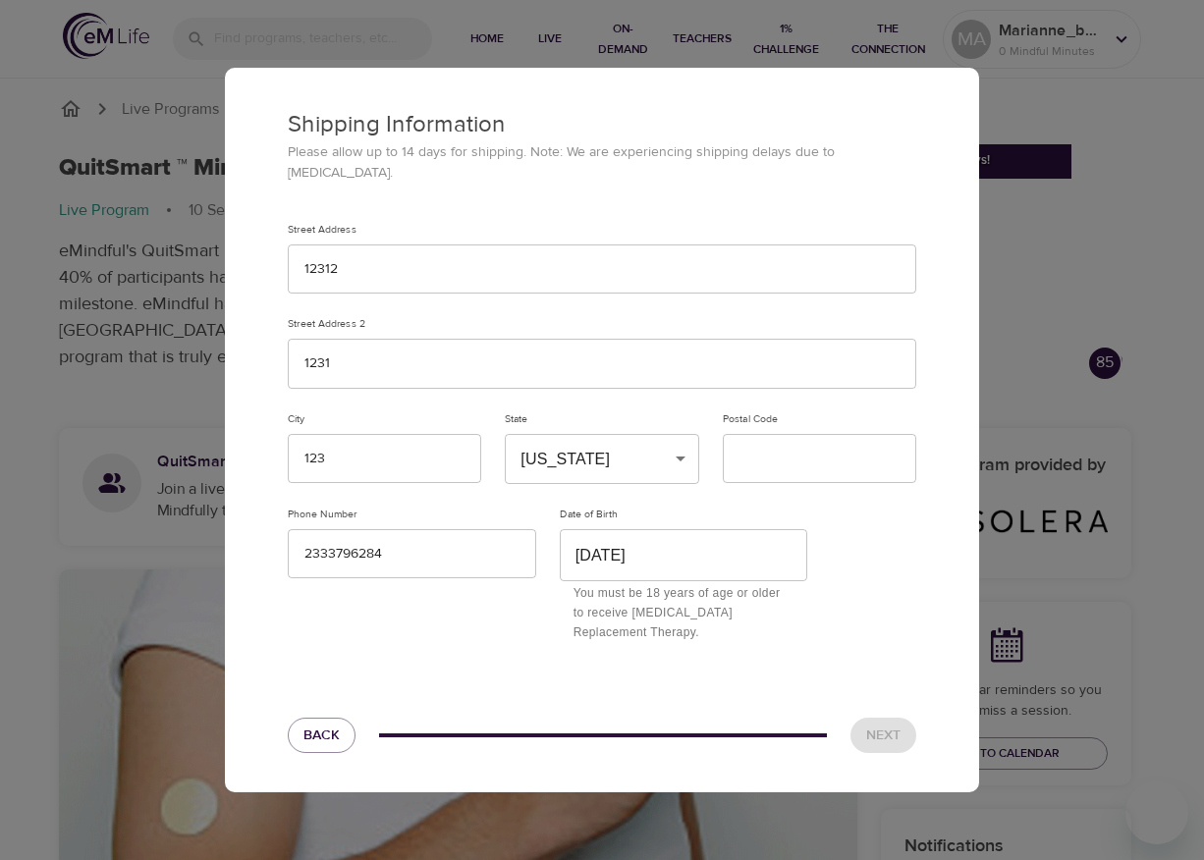
click at [751, 453] on div "Alabama Alaska American Samoa Arizona Arkansas California Colorado Connecticut …" at bounding box center [602, 430] width 1204 height 860
click at [760, 454] on input "text" at bounding box center [819, 459] width 193 height 50
type input "11111"
click at [870, 724] on span "Next" at bounding box center [883, 736] width 34 height 25
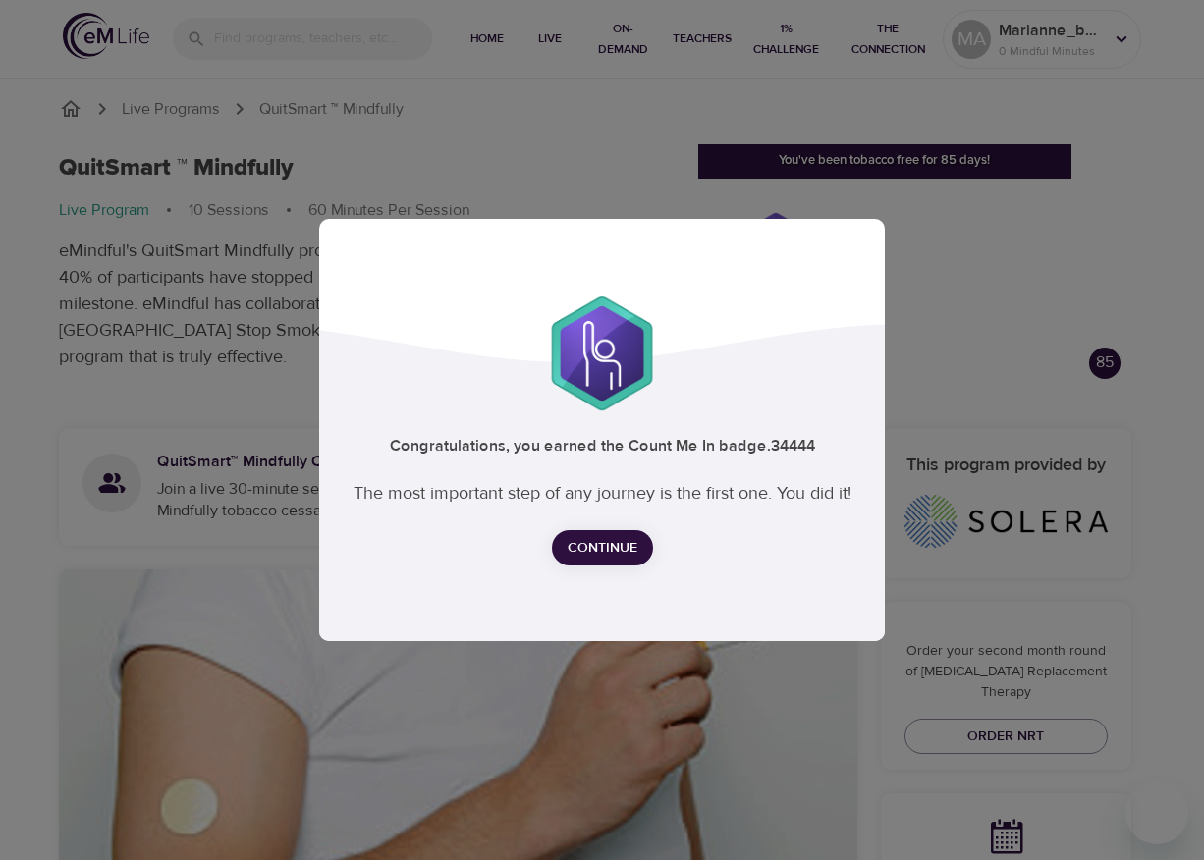
click at [641, 539] on button "Continue" at bounding box center [602, 548] width 101 height 36
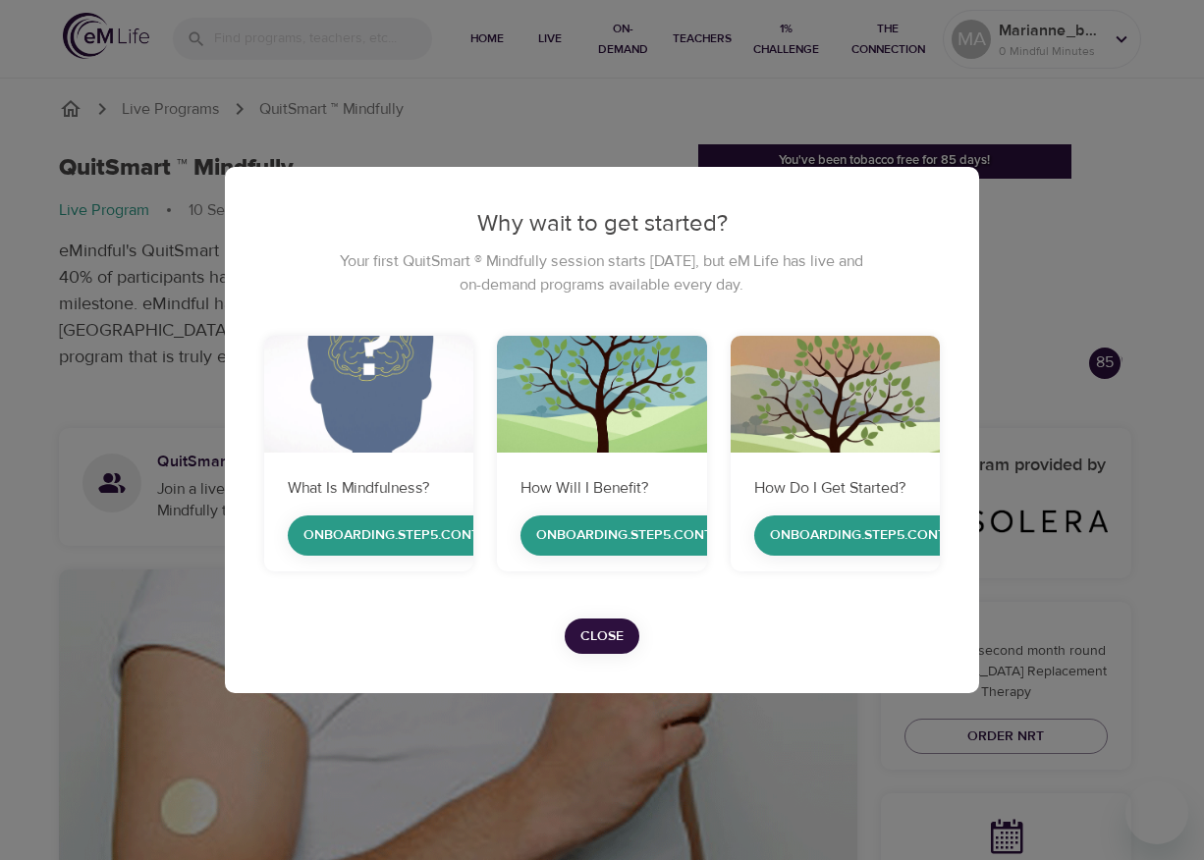
click at [611, 635] on span "Close" at bounding box center [601, 637] width 43 height 25
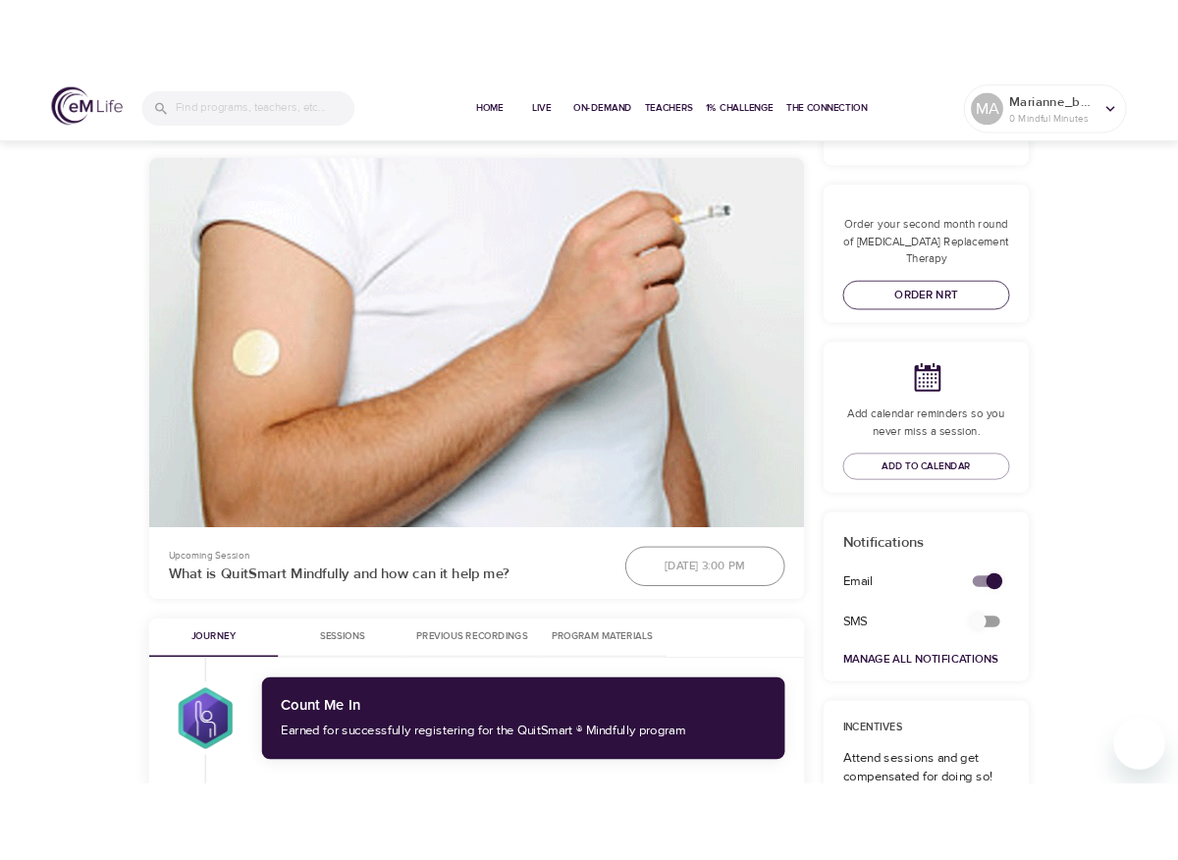
scroll to position [448, 0]
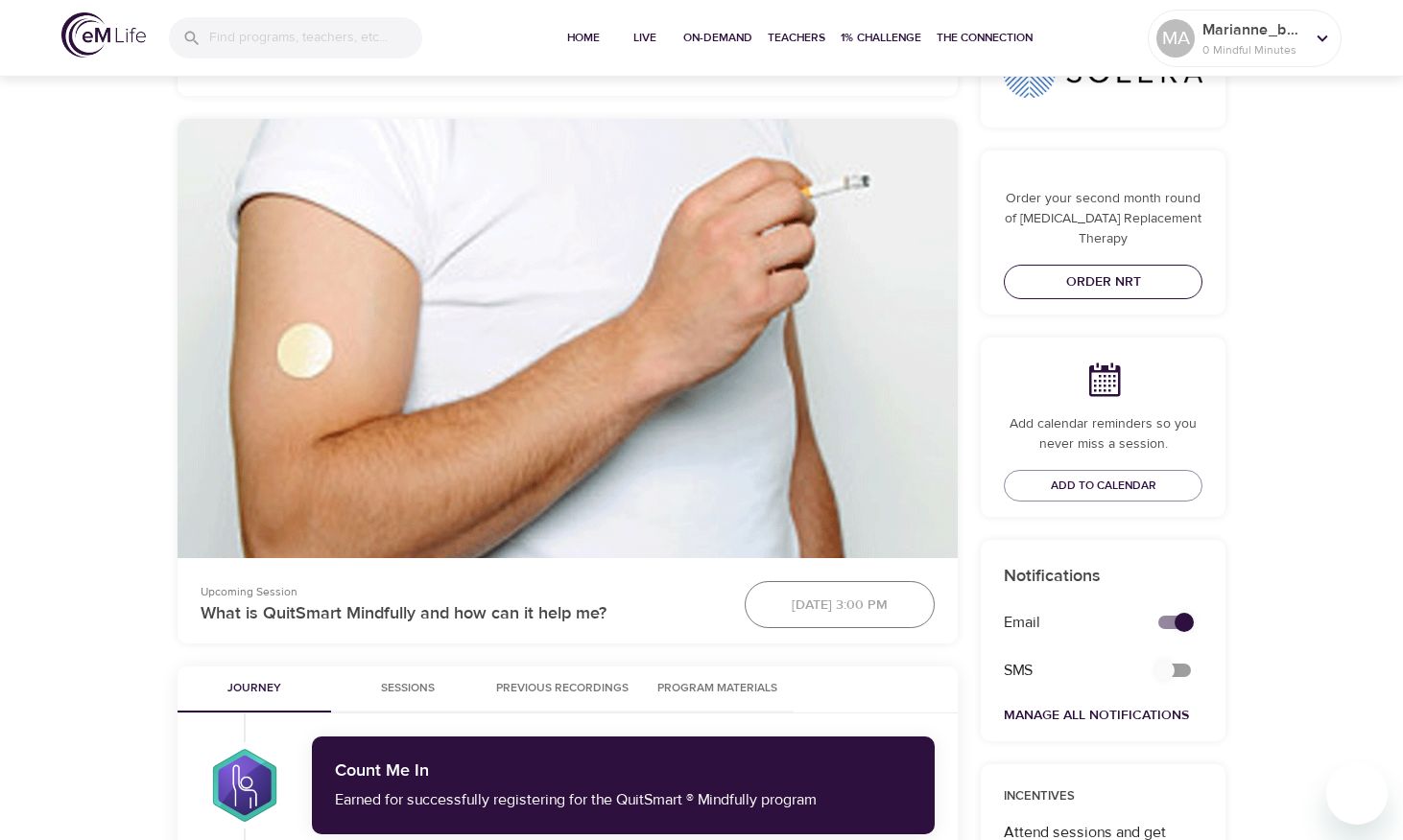
click at [1109, 271] on span "Order NRT" at bounding box center [1103, 282] width 168 height 24
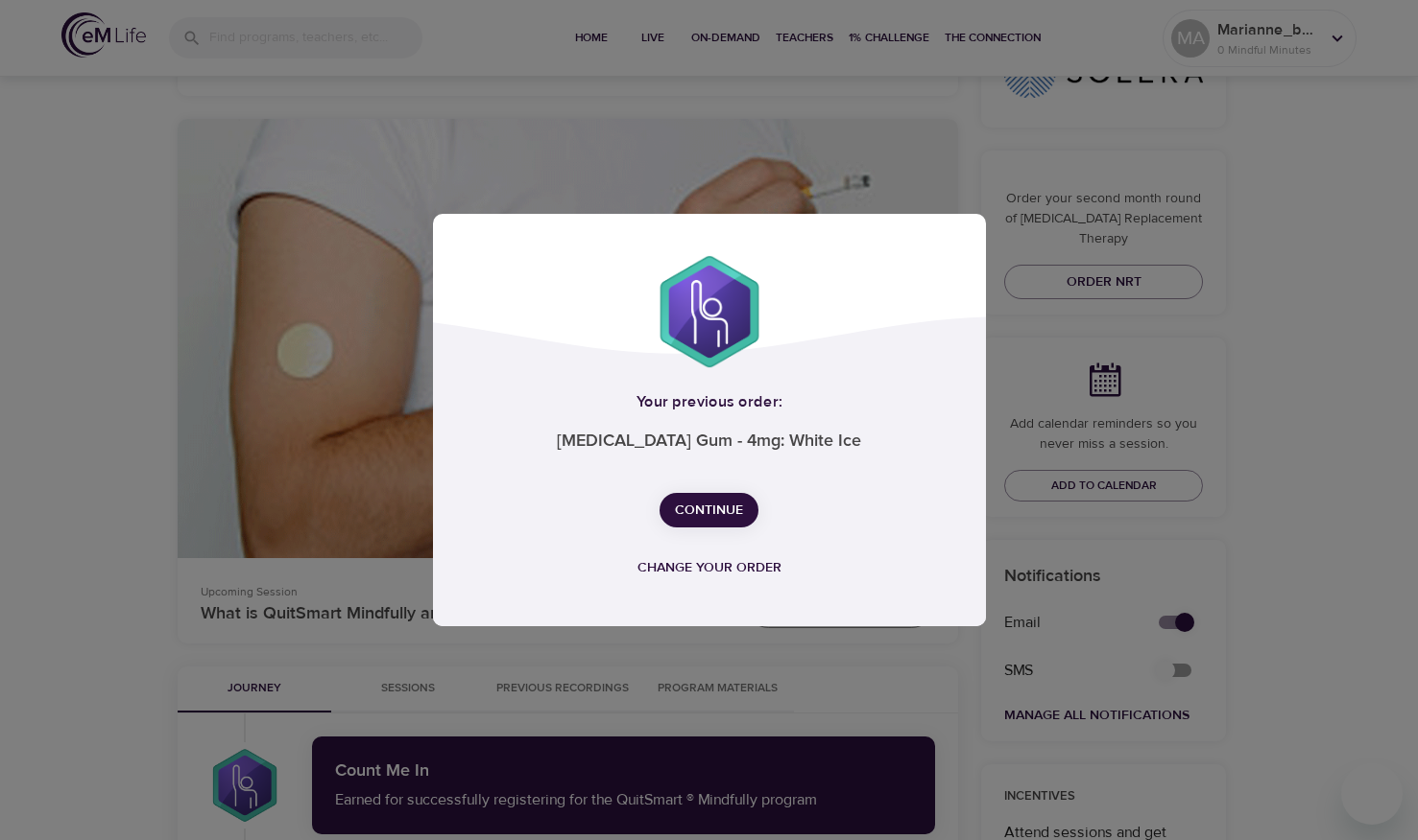
click at [705, 510] on span "Continue" at bounding box center [709, 511] width 68 height 24
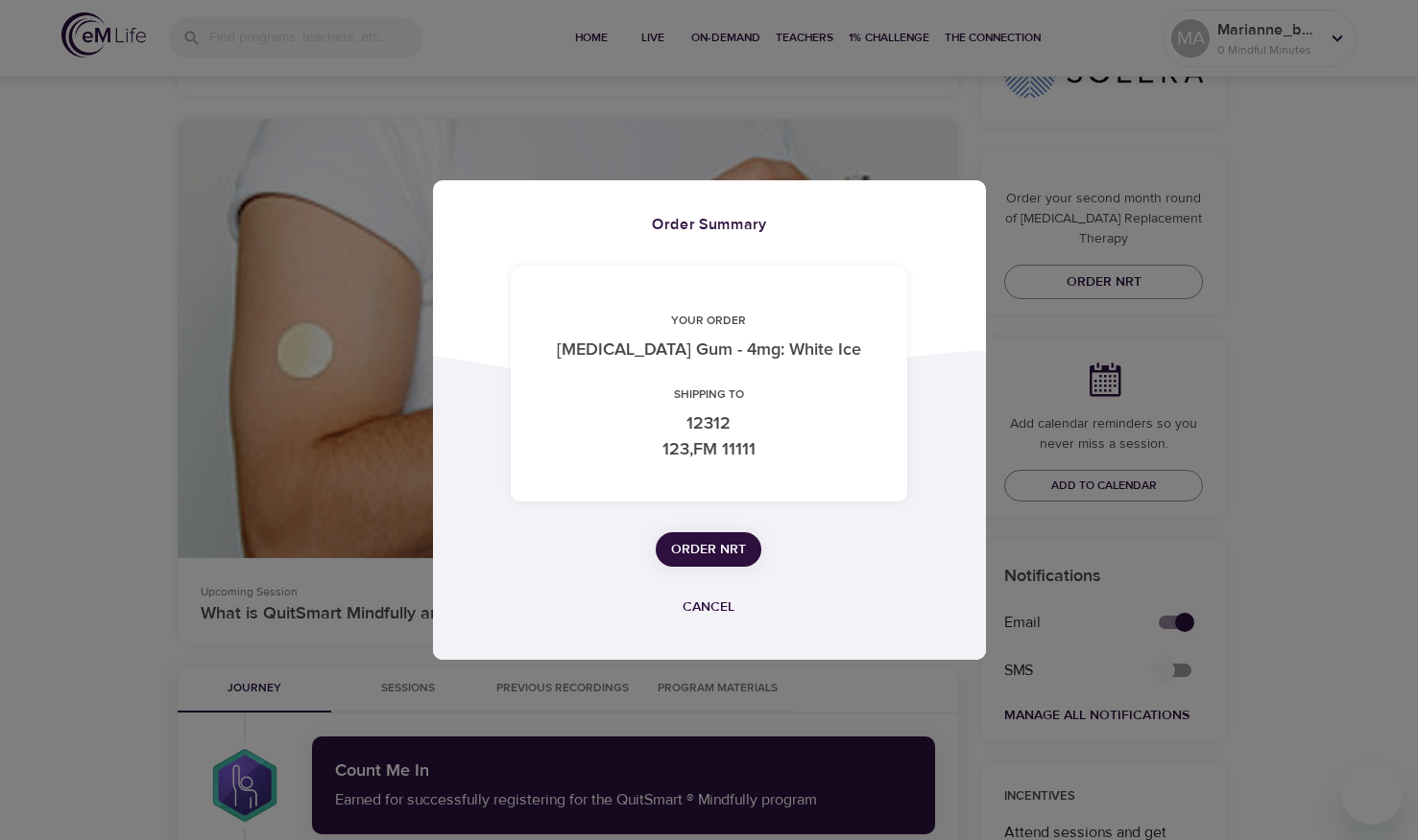
click at [715, 603] on span "Cancel" at bounding box center [708, 608] width 52 height 24
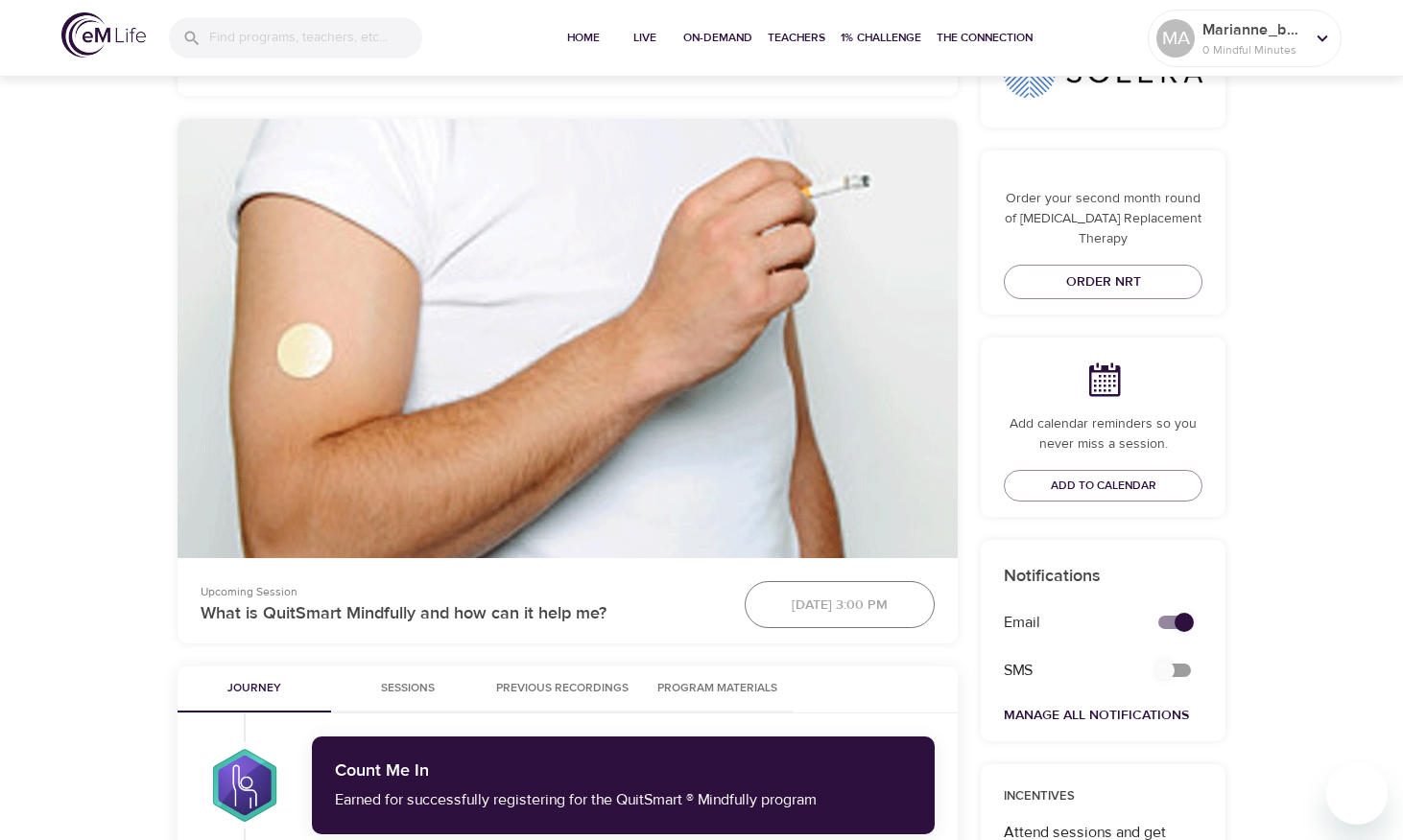
click at [1097, 240] on div "Order your second month round of Nicotine Replacement Therapy Order NRT" at bounding box center [1103, 232] width 244 height 165
click at [1086, 271] on span "Order NRT" at bounding box center [1103, 282] width 168 height 24
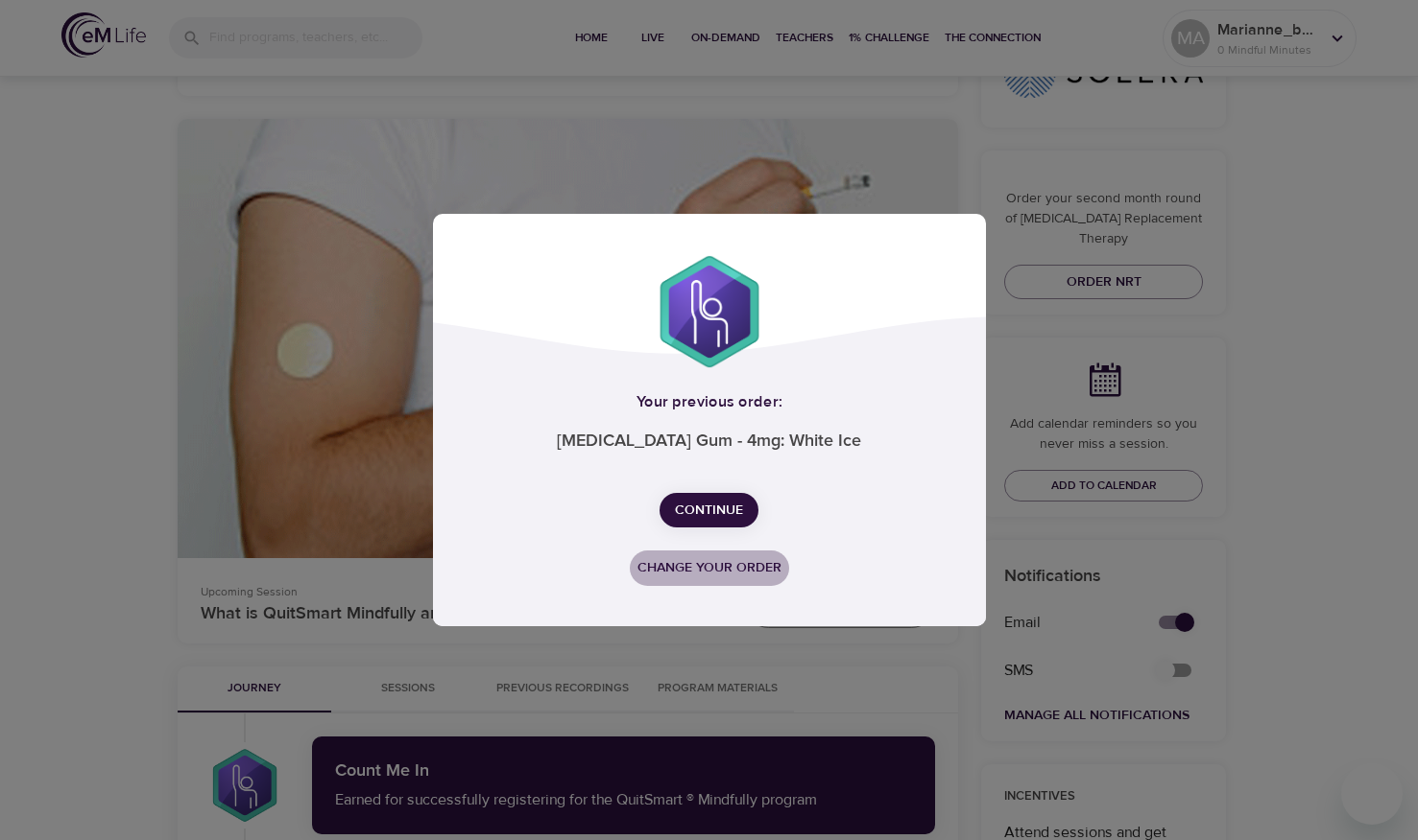
click at [717, 570] on span "Change your order" at bounding box center [709, 568] width 144 height 24
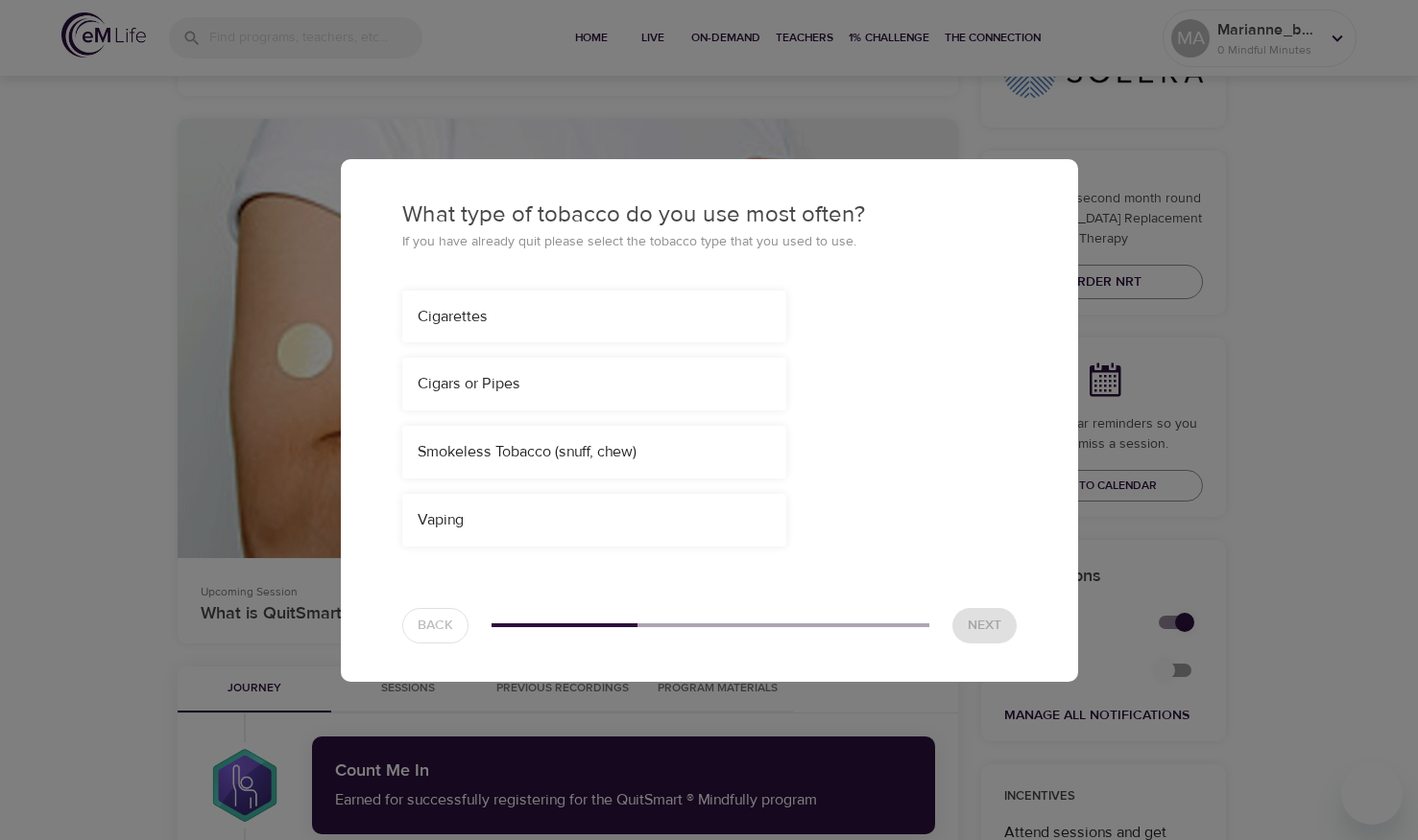
click at [569, 446] on div "Smokeless Tobacco (snuff, chew)" at bounding box center [593, 452] width 353 height 22
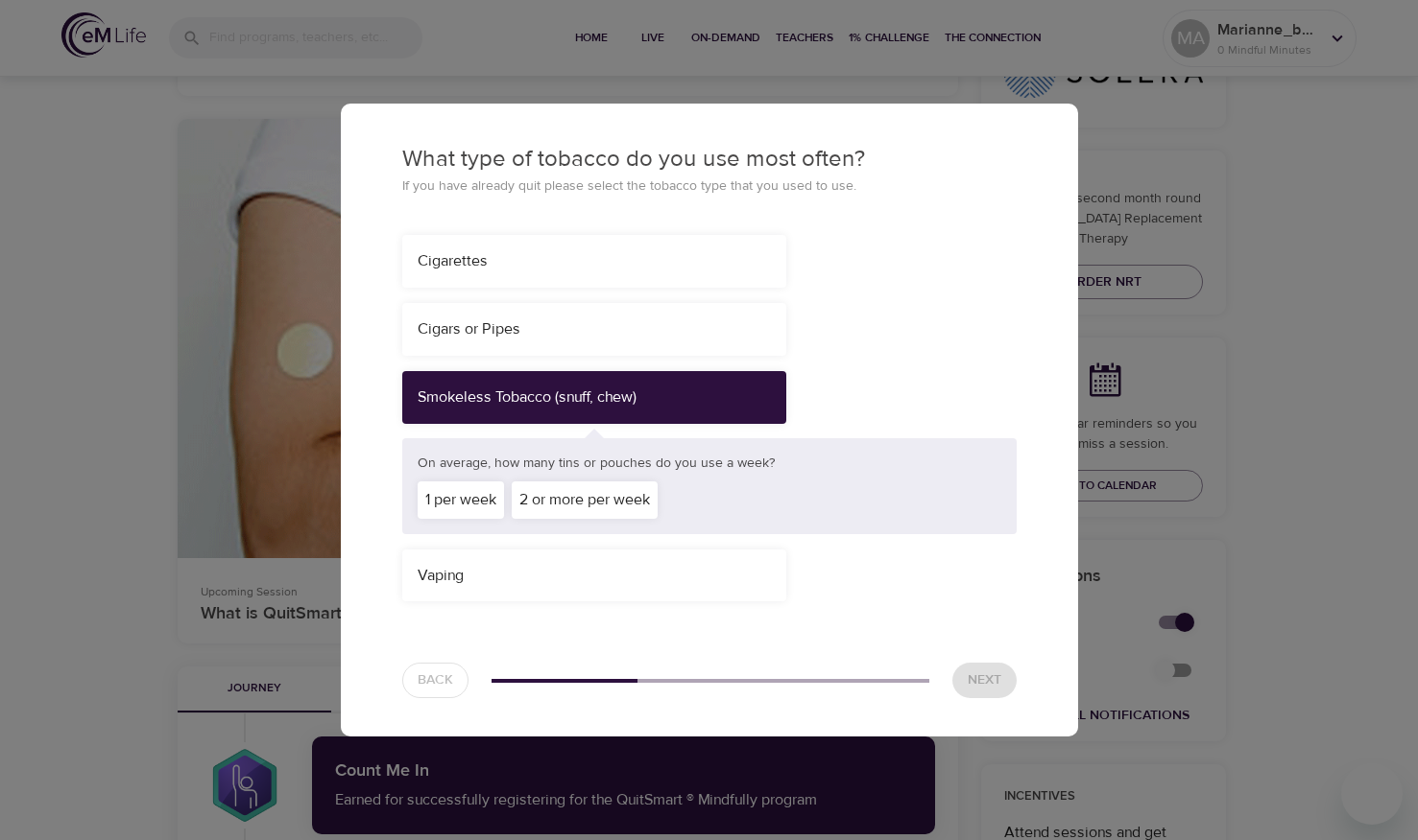
click at [573, 499] on div "2 or more per week" at bounding box center [583, 500] width 146 height 37
click at [990, 687] on span "Next" at bounding box center [984, 680] width 33 height 24
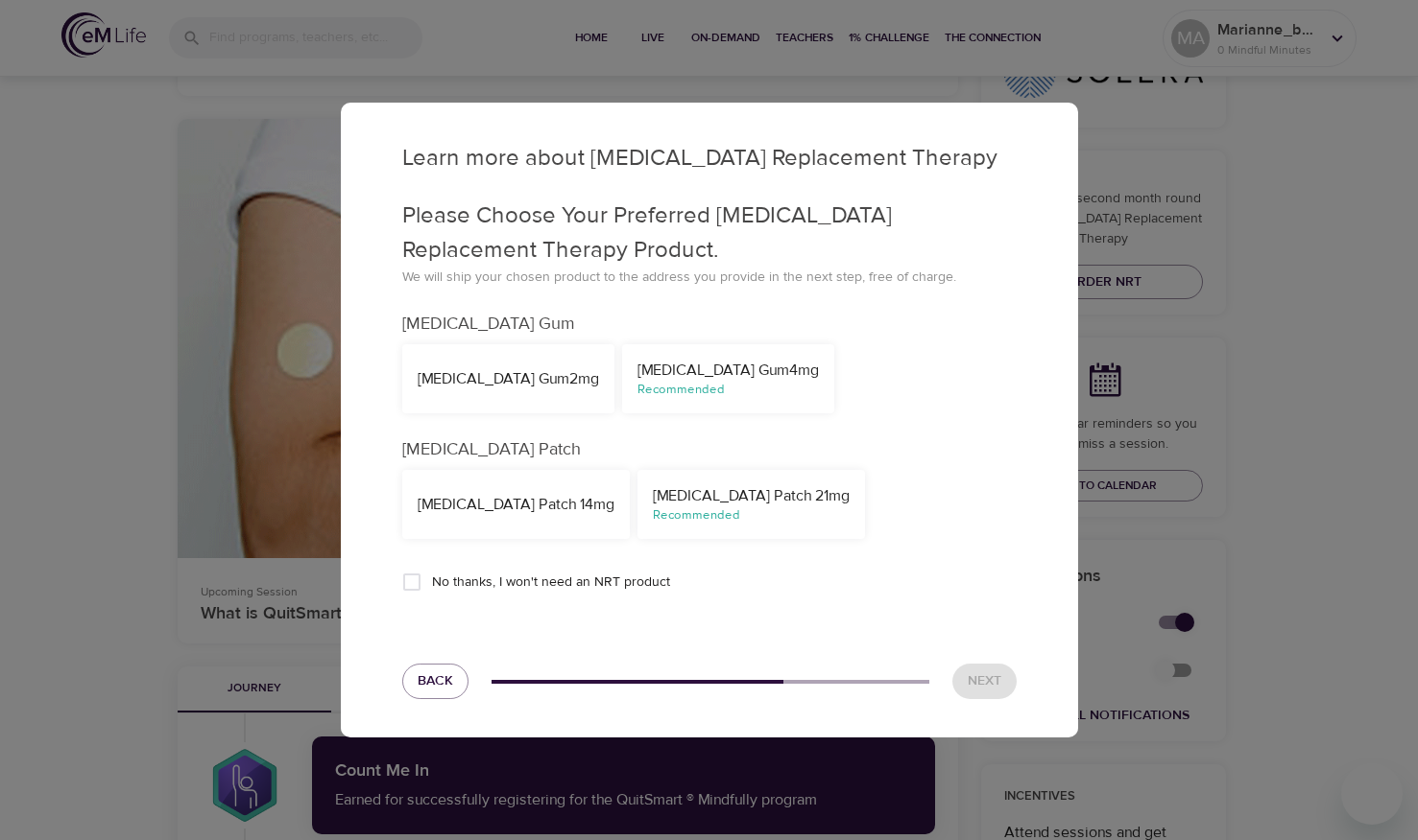
click at [663, 378] on div "Nicotine Gum 4mg" at bounding box center [728, 370] width 182 height 22
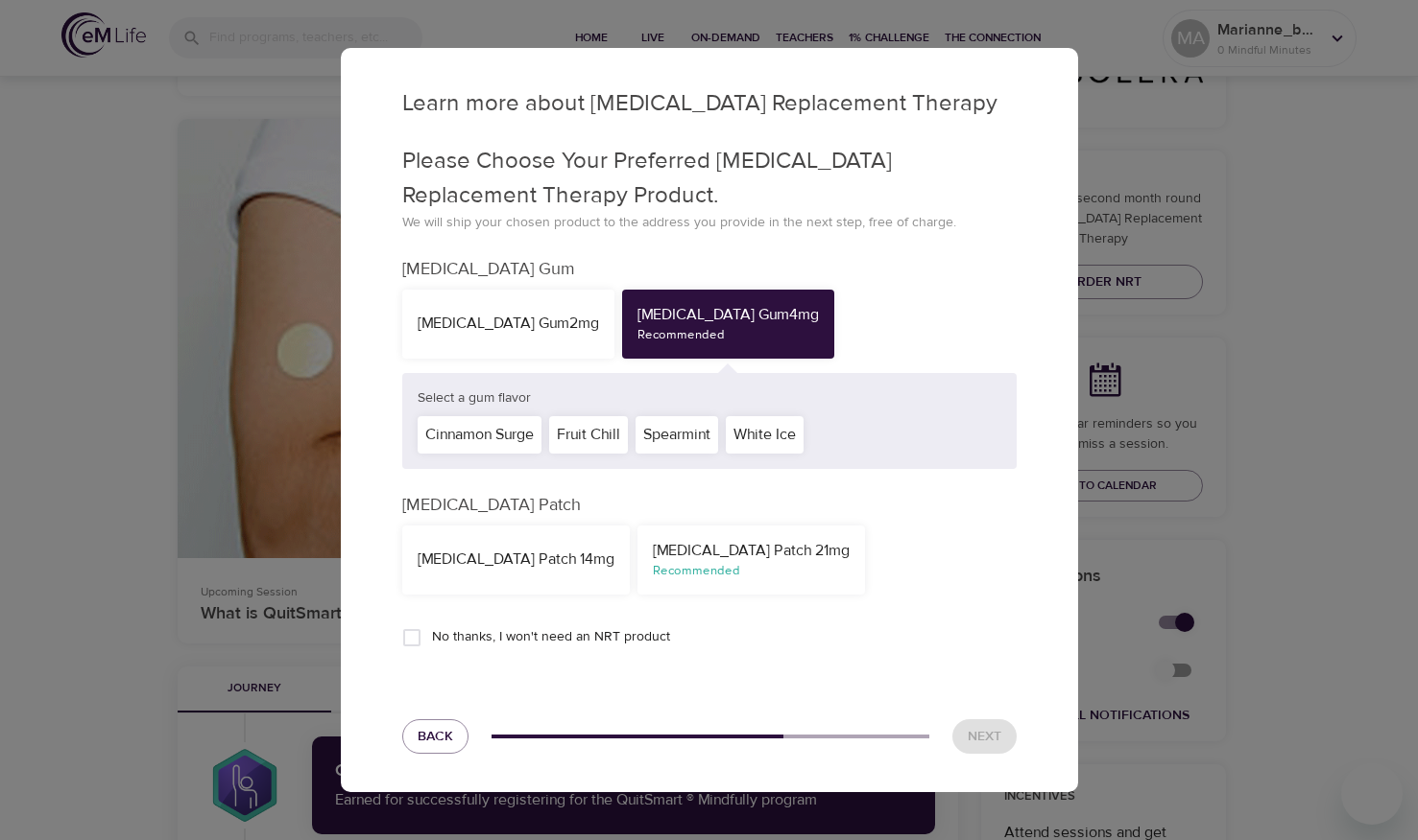
click at [762, 441] on div "White Ice" at bounding box center [764, 435] width 78 height 37
click at [680, 442] on div "Spearmint" at bounding box center [676, 435] width 82 height 37
click at [411, 640] on input "No thanks, I won't need an NRT product" at bounding box center [411, 637] width 40 height 40
checkbox input "true"
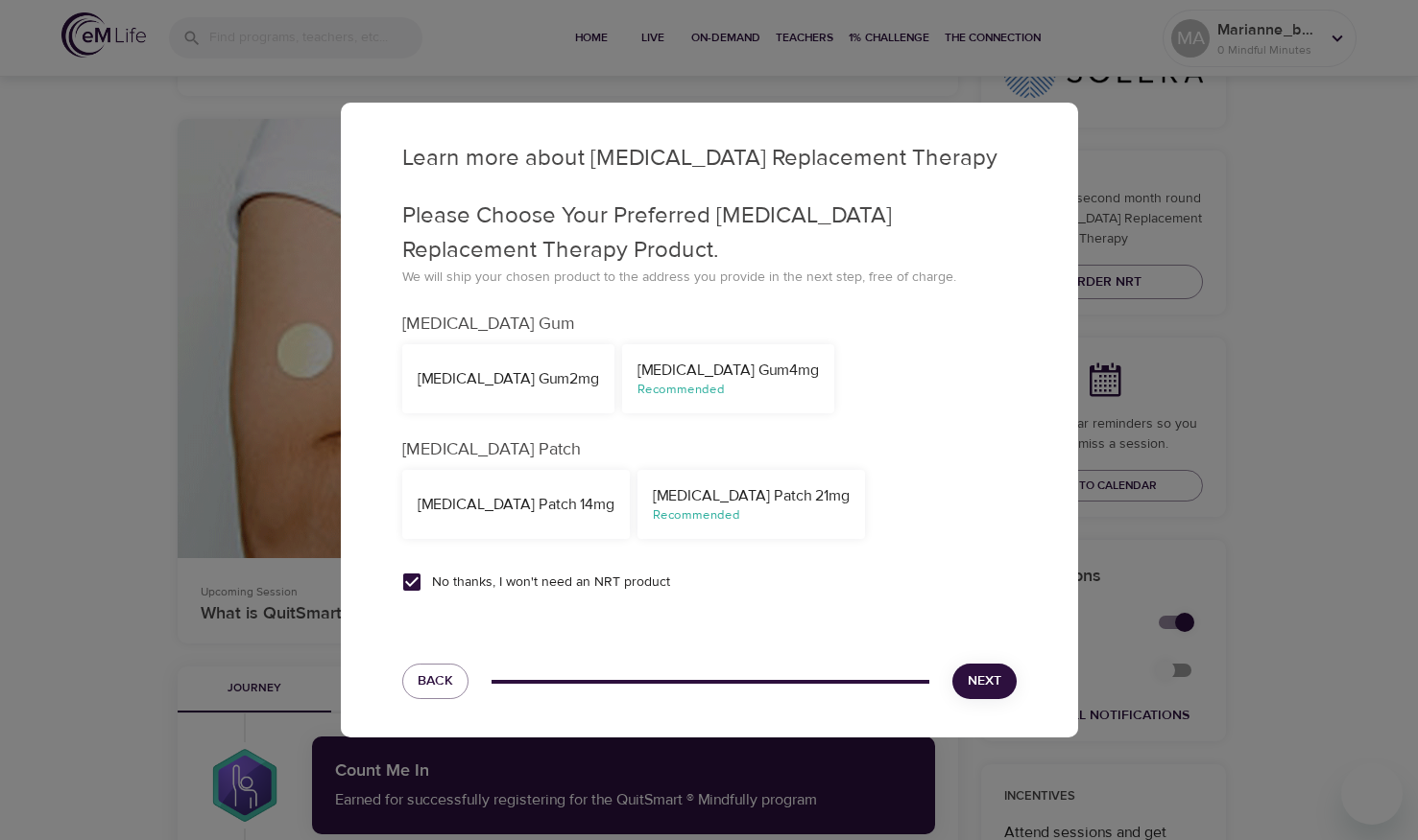
click at [975, 671] on span "Next" at bounding box center [984, 681] width 33 height 24
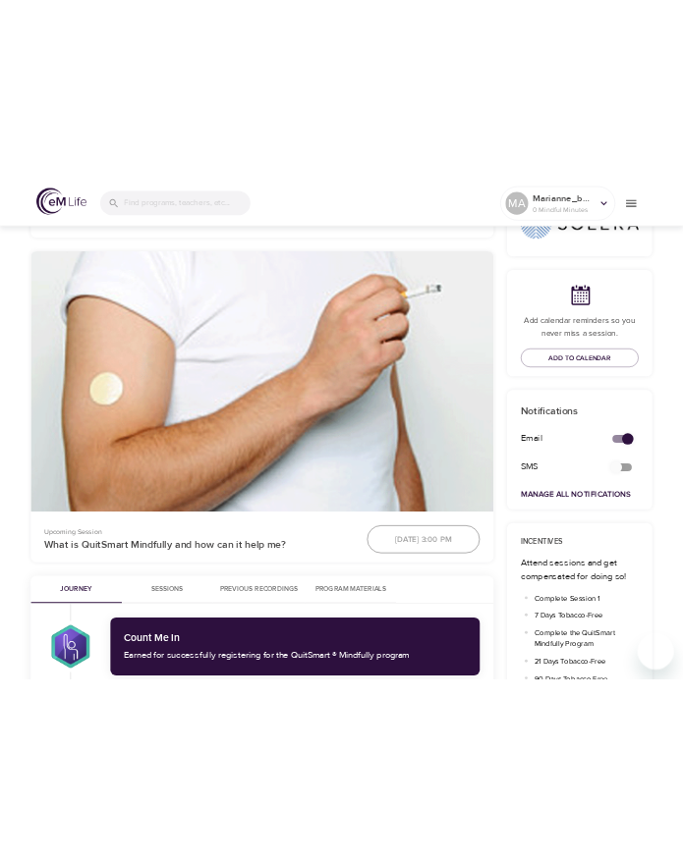
scroll to position [681, 0]
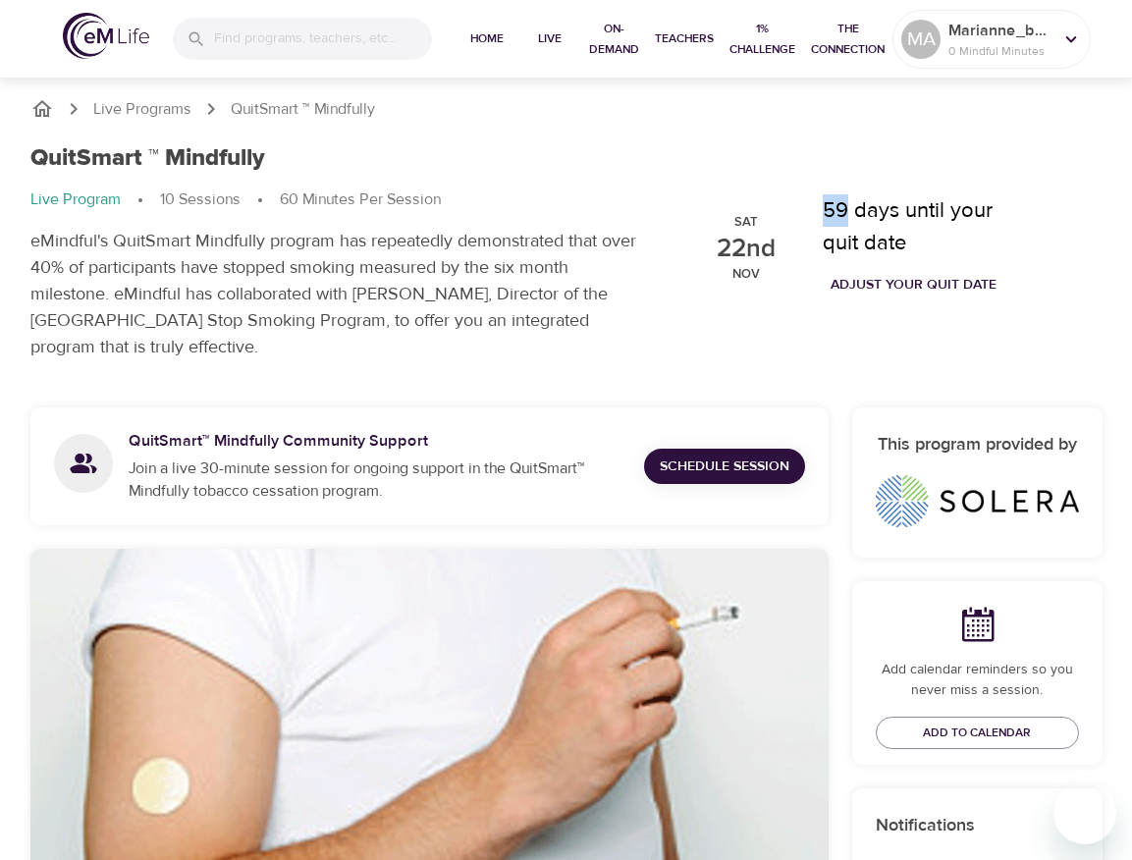
drag, startPoint x: 849, startPoint y: 209, endPoint x: 813, endPoint y: 209, distance: 35.4
click at [813, 209] on div "59 days until your quit date Adjust your quit date" at bounding box center [921, 249] width 220 height 133
drag, startPoint x: 756, startPoint y: 247, endPoint x: 715, endPoint y: 217, distance: 51.3
click at [715, 217] on div "Sat 22nd Nov" at bounding box center [746, 248] width 106 height 106
drag, startPoint x: 771, startPoint y: 246, endPoint x: 721, endPoint y: 246, distance: 50.1
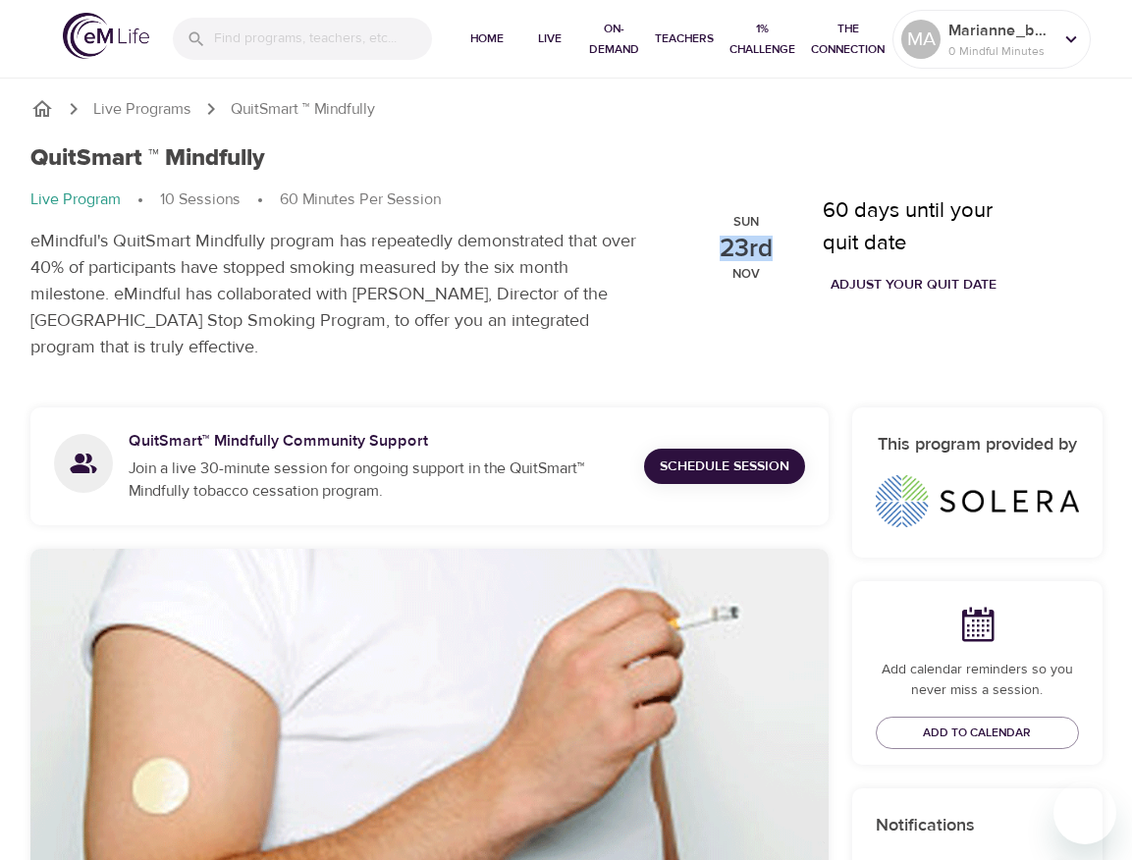
click at [721, 246] on p "23rd" at bounding box center [746, 249] width 53 height 24
click at [675, 299] on div "[DATE] days until your quit date Adjust your quit date" at bounding box center [856, 249] width 373 height 156
click at [1021, 197] on div "60 days until your quit date Adjust your quit date" at bounding box center [921, 249] width 220 height 133
click at [937, 282] on span "Adjust your quit date" at bounding box center [914, 285] width 166 height 25
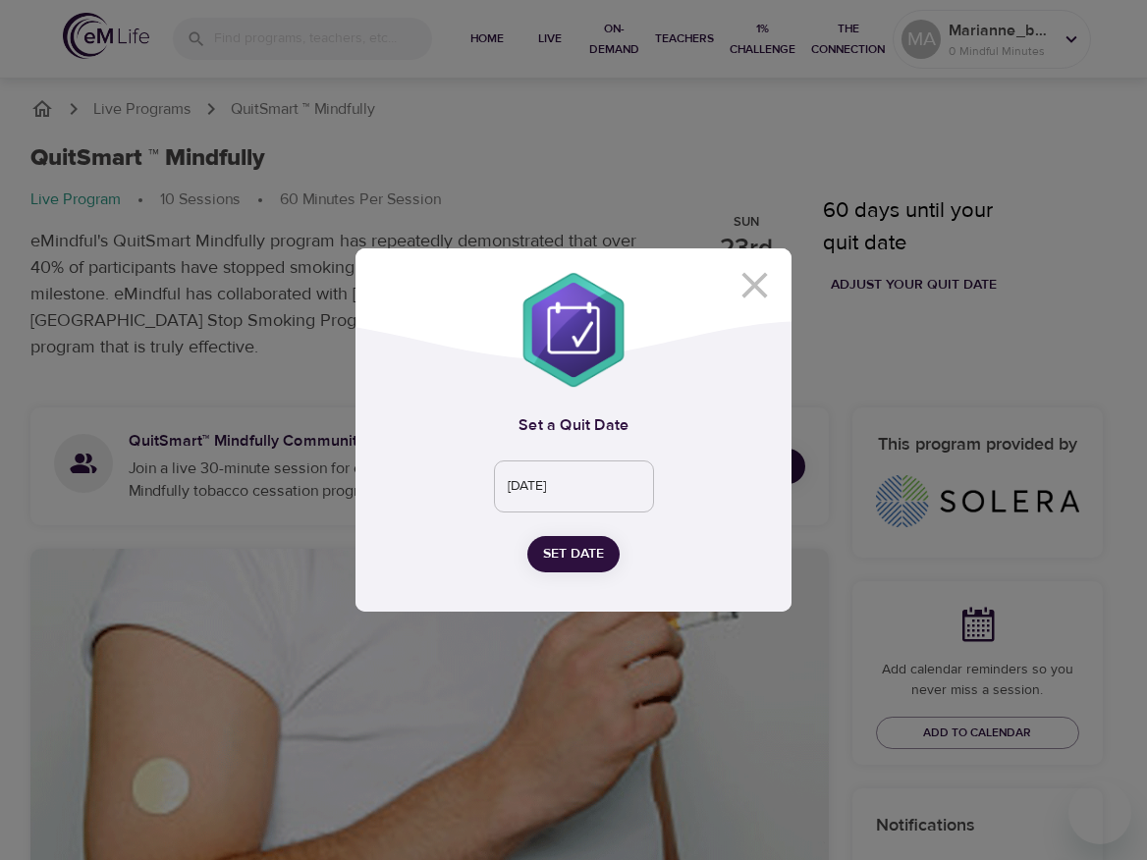
click at [587, 488] on input "[DATE]" at bounding box center [574, 487] width 160 height 53
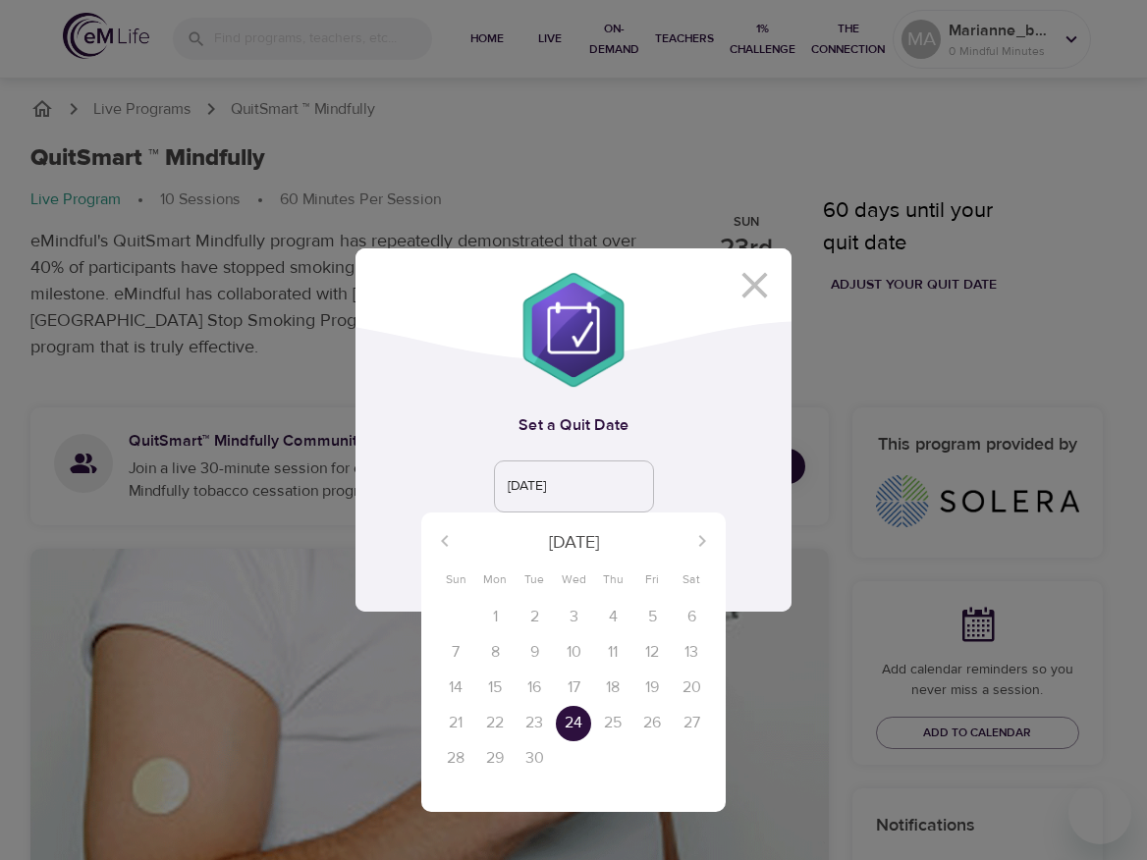
click at [593, 726] on div "25" at bounding box center [612, 723] width 39 height 35
click at [567, 722] on p "24" at bounding box center [574, 723] width 18 height 23
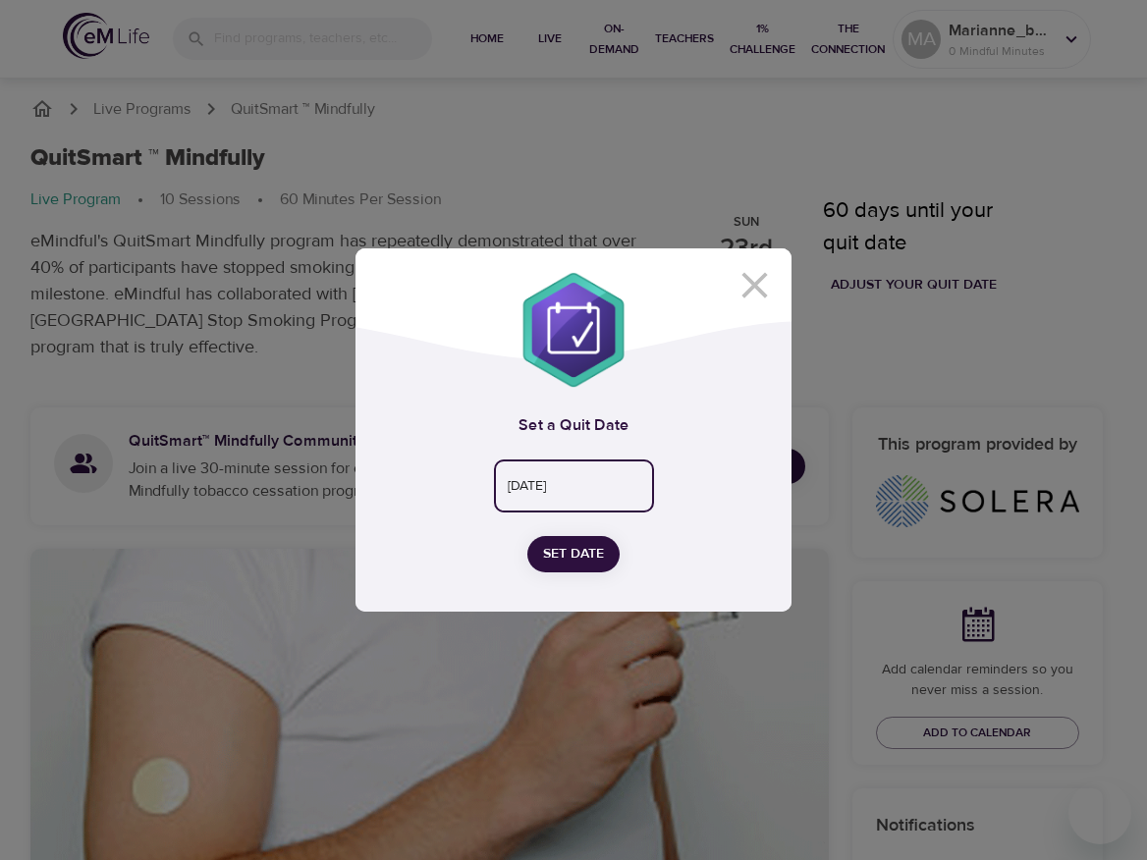
click at [567, 637] on p "24" at bounding box center [574, 631] width 14 height 13
click at [619, 498] on input "[DATE]" at bounding box center [574, 487] width 160 height 53
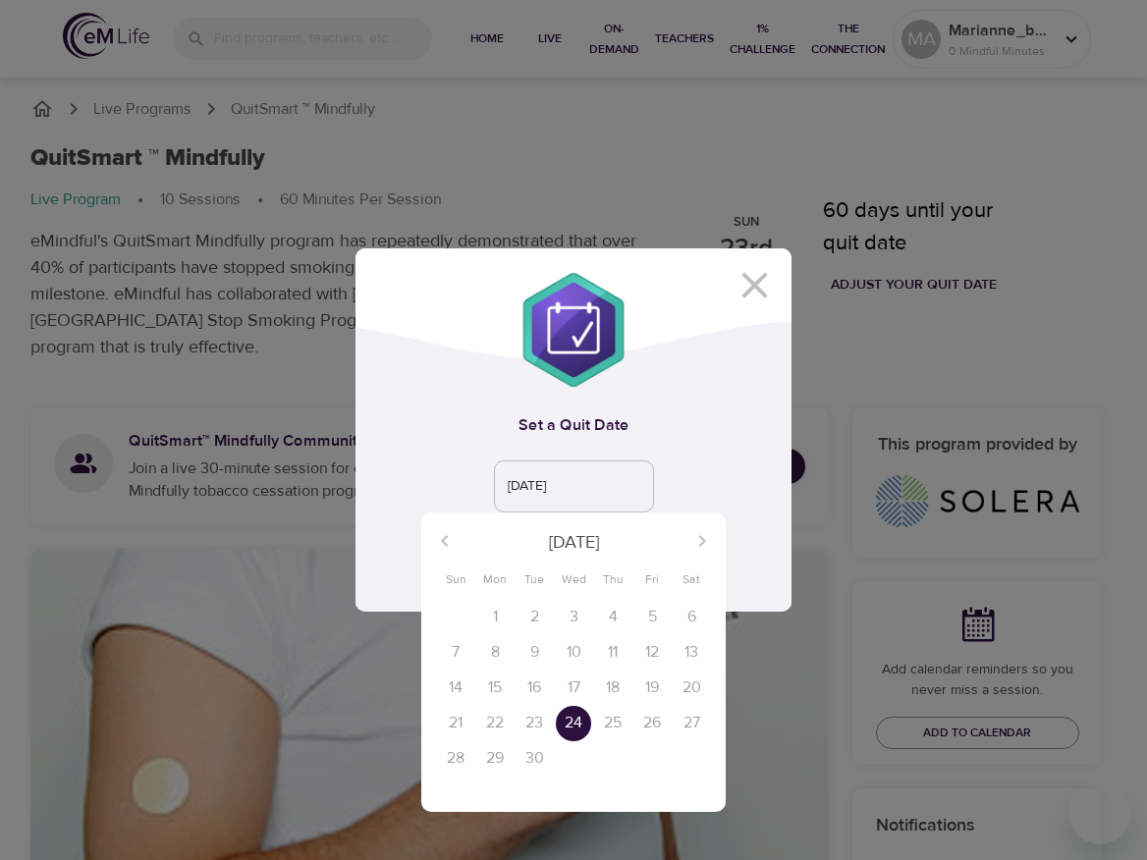
click at [525, 724] on div "23" at bounding box center [534, 723] width 39 height 35
click at [575, 715] on p "24" at bounding box center [574, 723] width 18 height 23
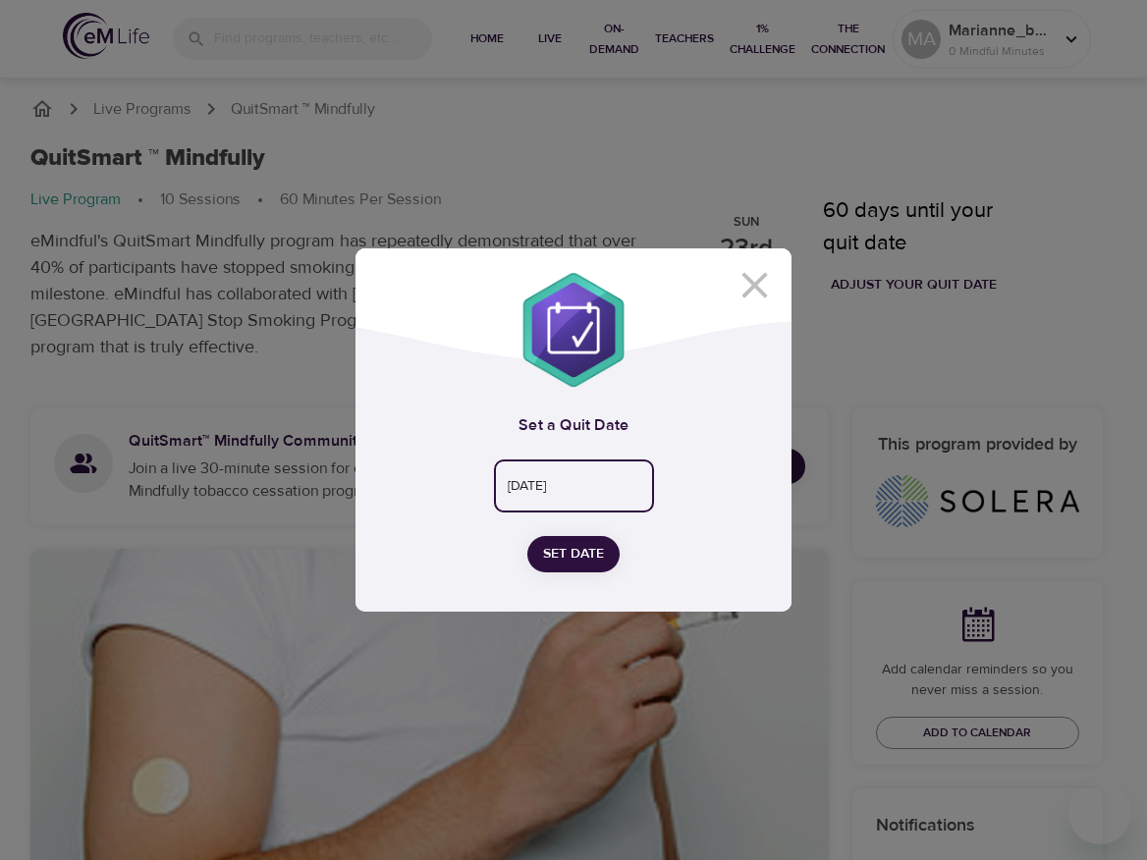
click at [606, 473] on input "[DATE]" at bounding box center [574, 487] width 160 height 53
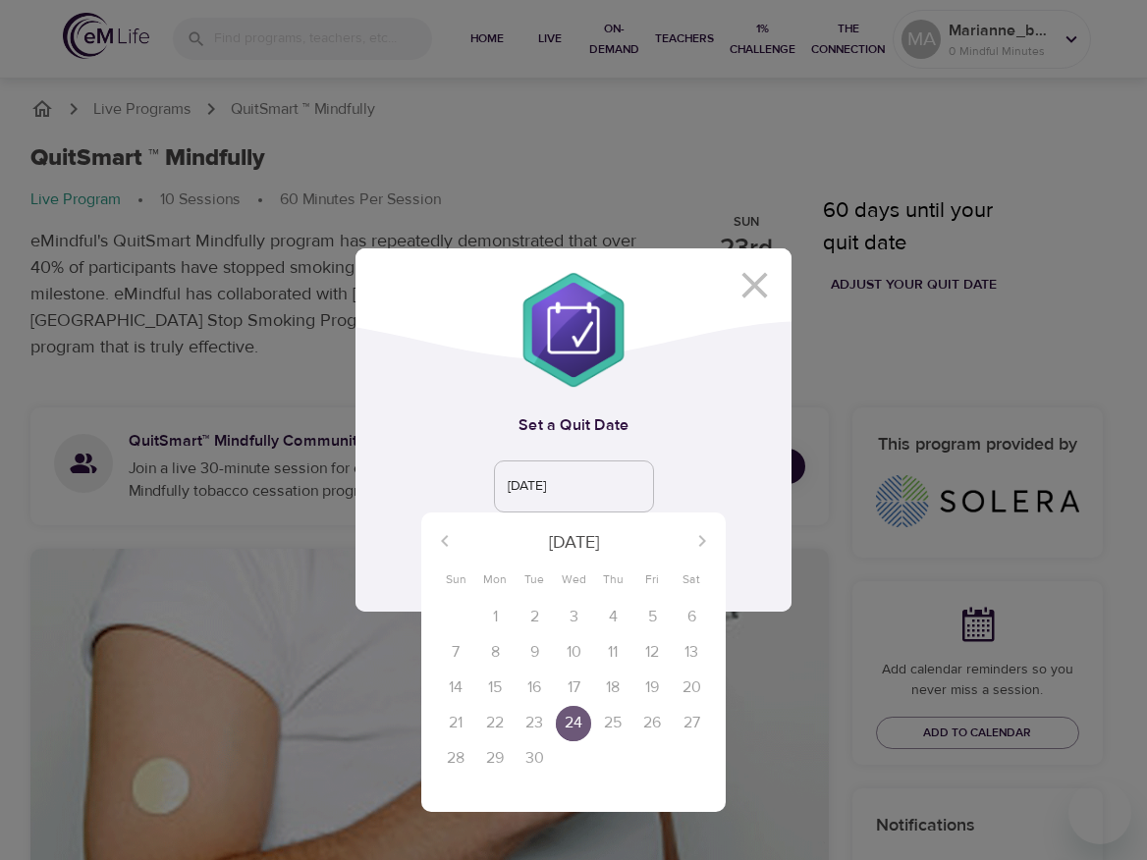
click at [581, 717] on p "24" at bounding box center [574, 723] width 18 height 23
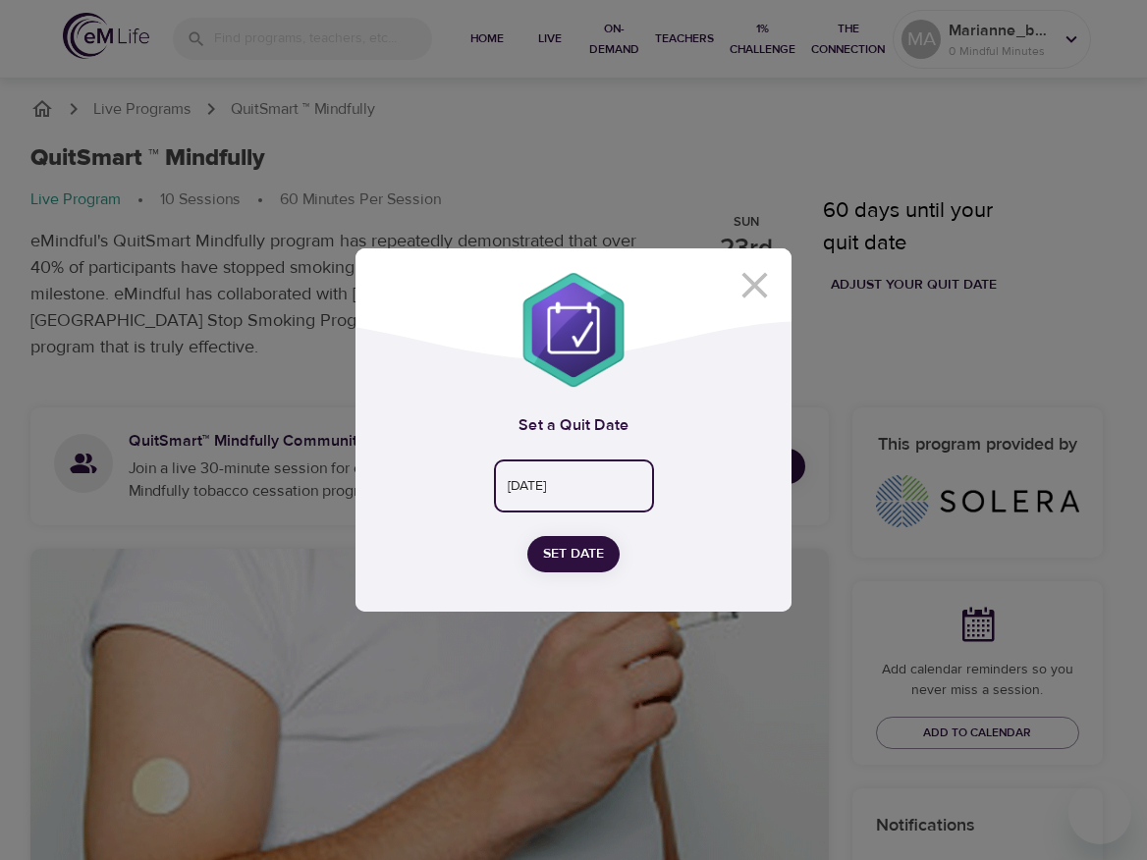
click at [589, 461] on input "[DATE]" at bounding box center [574, 487] width 160 height 53
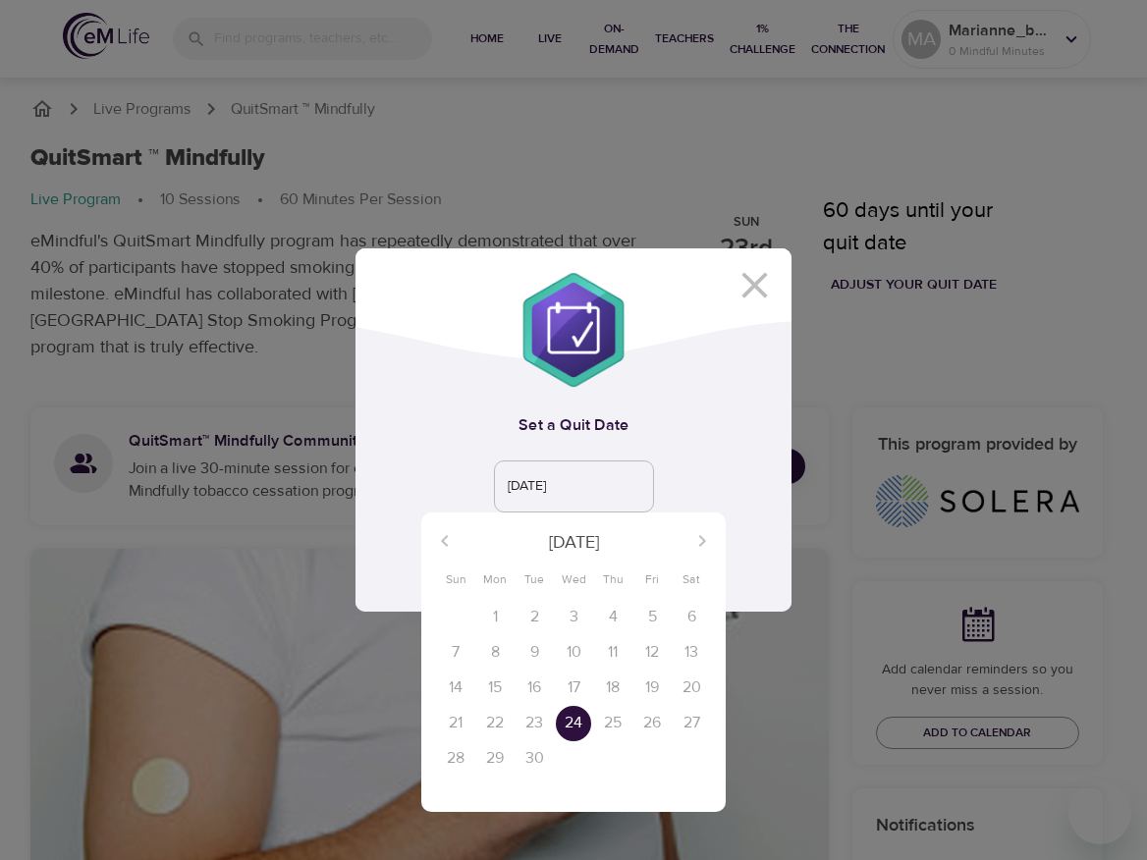
click at [707, 382] on div at bounding box center [573, 430] width 1147 height 860
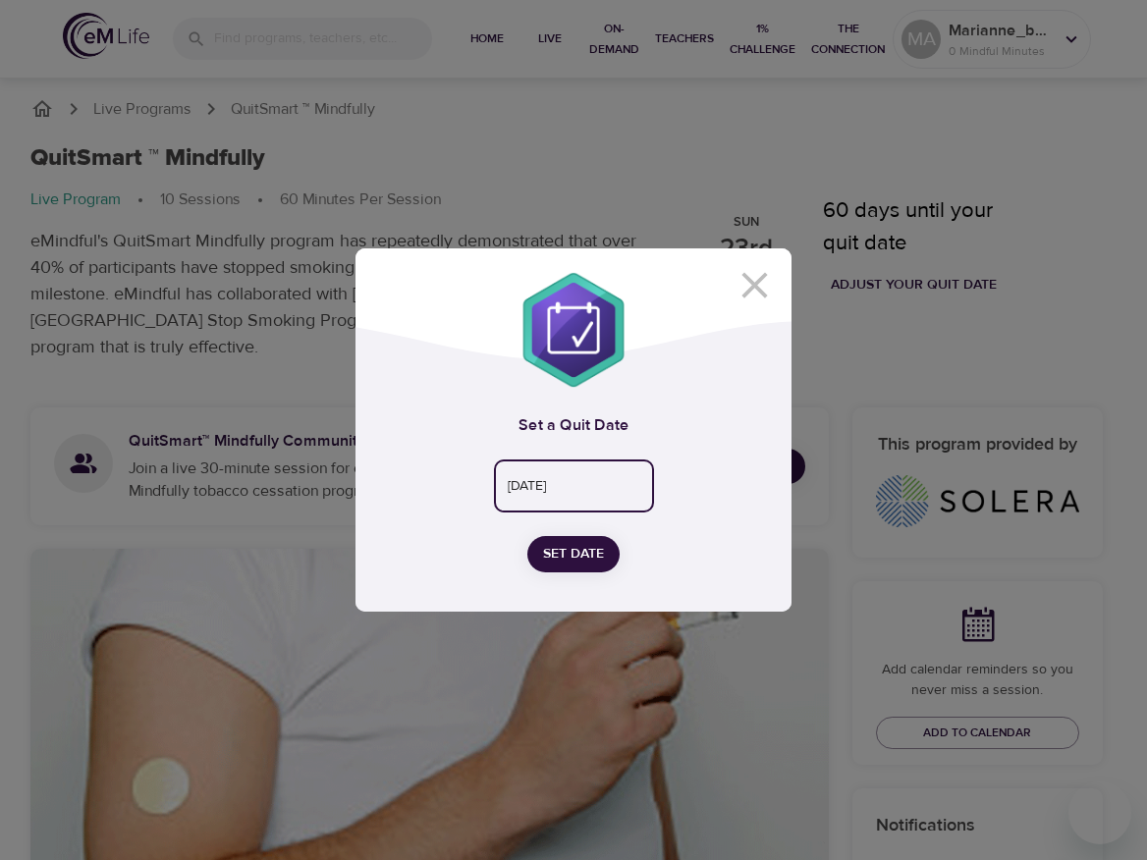
click at [599, 454] on div "Set a Quit Date [DATE] ​ Set Date" at bounding box center [574, 493] width 436 height 235
click at [600, 483] on input "[DATE]" at bounding box center [574, 487] width 160 height 53
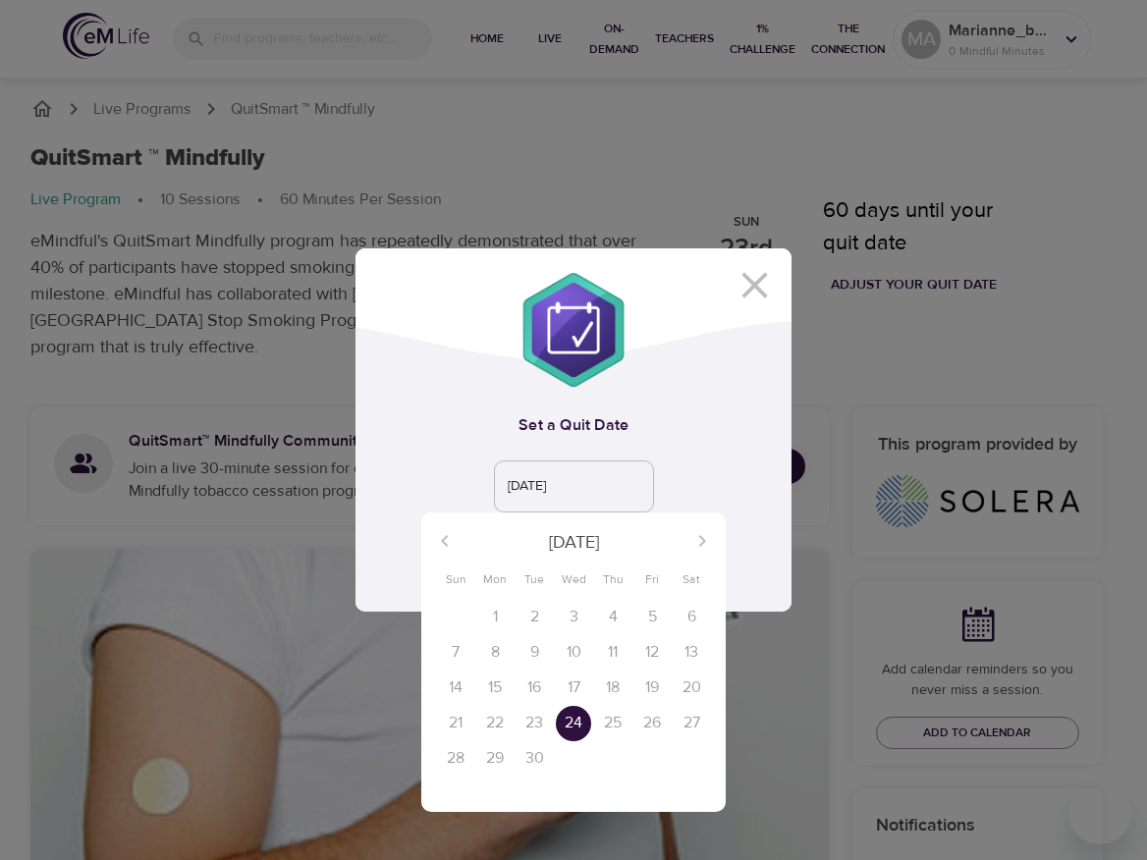
click at [572, 729] on p "24" at bounding box center [574, 723] width 18 height 23
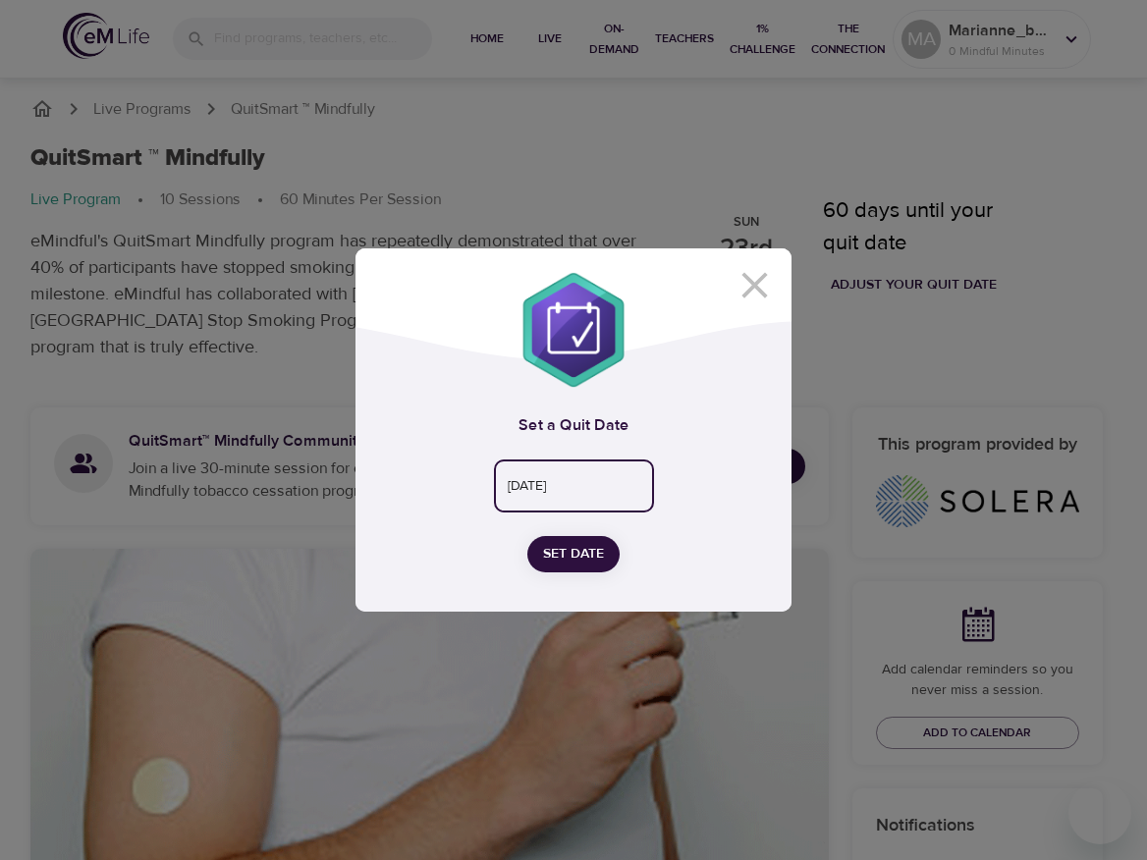
click at [573, 560] on span "Set Date" at bounding box center [573, 554] width 61 height 25
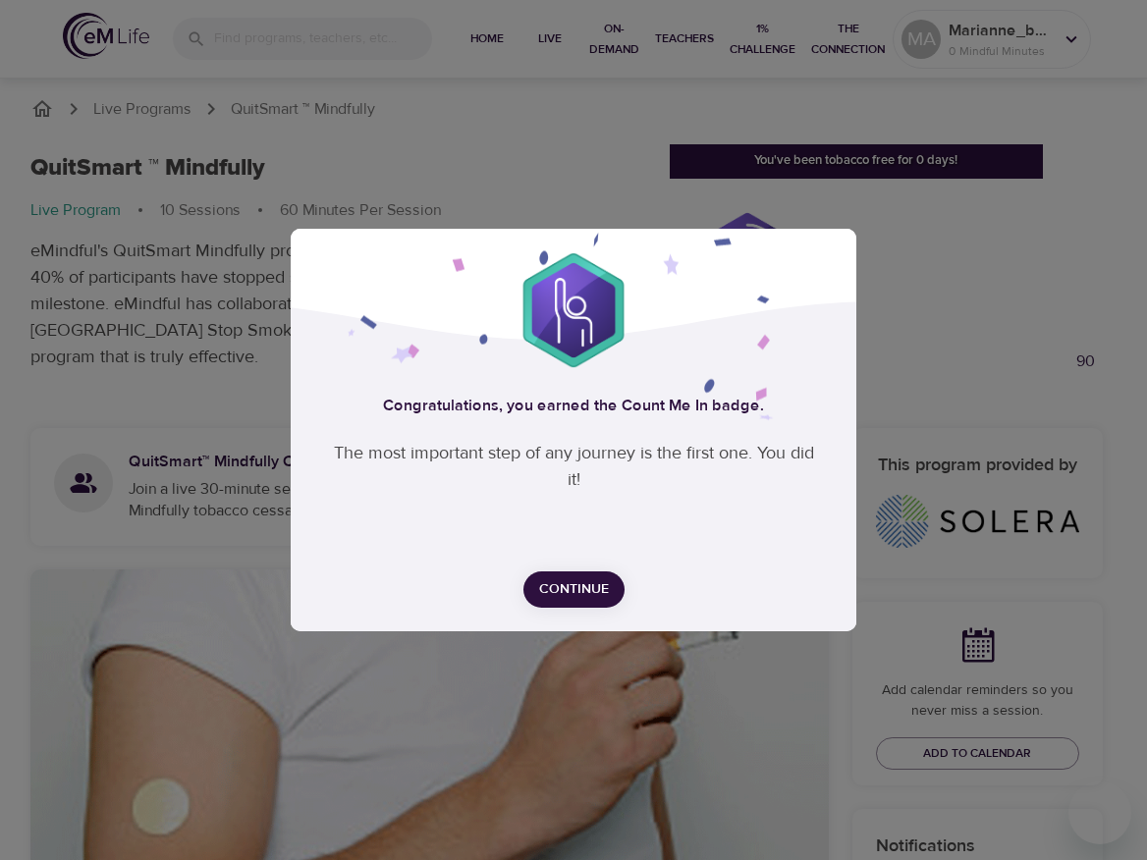
click at [581, 579] on span "Continue" at bounding box center [574, 589] width 70 height 25
